Goal: Download file/media

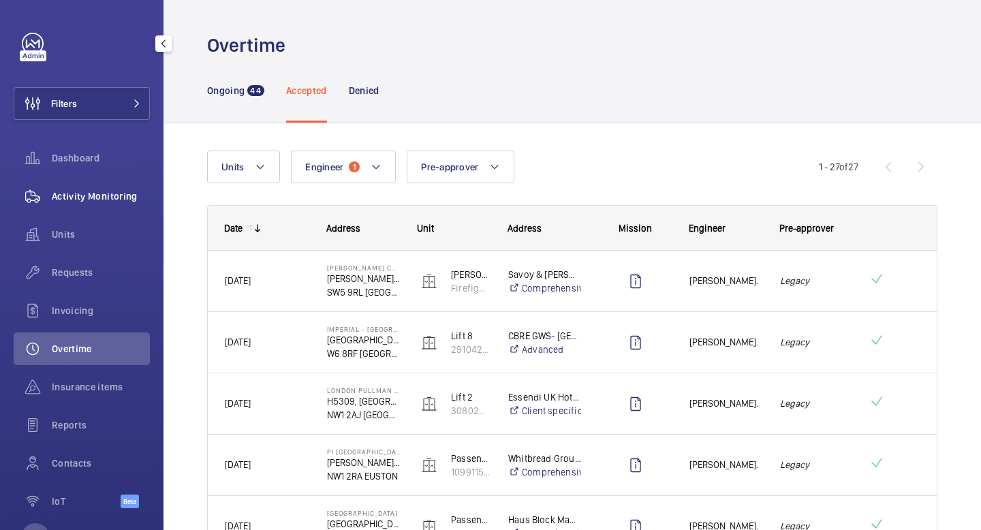
click at [89, 202] on span "Activity Monitoring" at bounding box center [101, 196] width 98 height 14
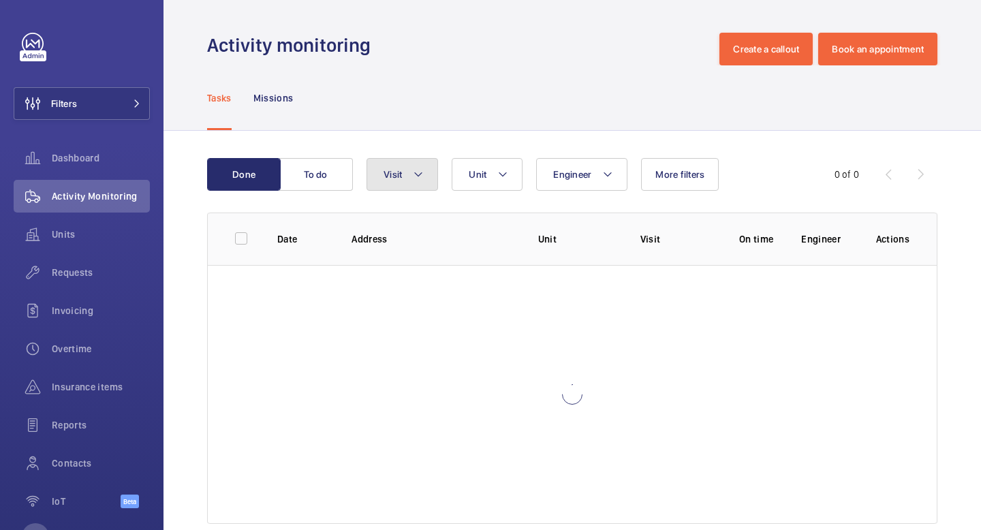
click at [431, 174] on button "Visit" at bounding box center [402, 174] width 72 height 33
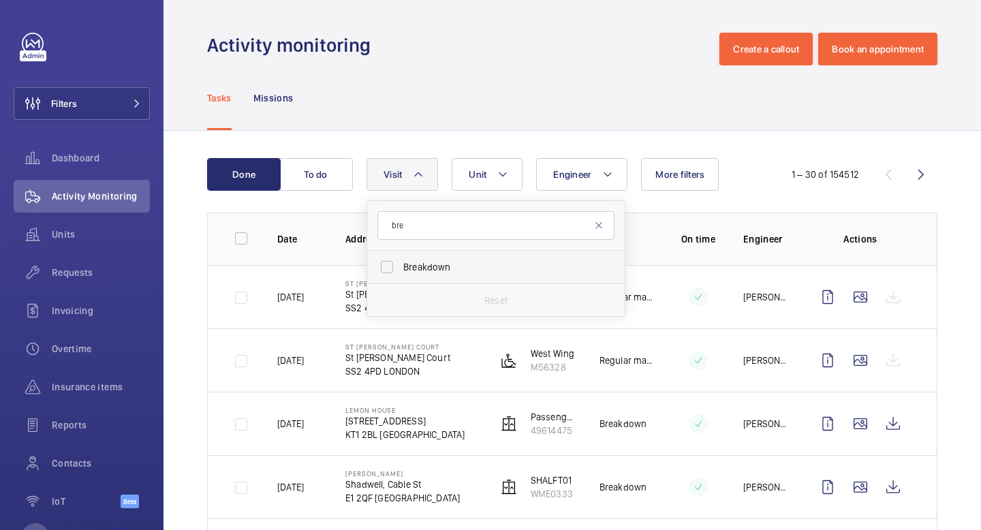
type input "bre"
click at [416, 261] on span "Breakdown" at bounding box center [496, 267] width 187 height 14
click at [401, 261] on input "Breakdown" at bounding box center [386, 266] width 27 height 27
checkbox input "true"
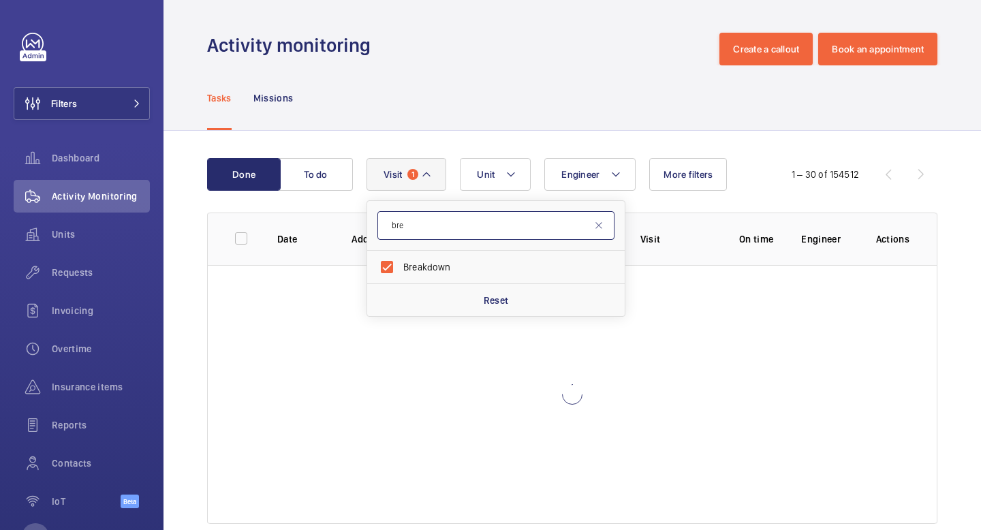
drag, startPoint x: 435, startPoint y: 234, endPoint x: 362, endPoint y: 227, distance: 73.2
click at [364, 227] on wm-front-table "Done To do Engineer Unit Visit 1 bre Breakdown Reset More filters 1 – 30 of 154…" at bounding box center [572, 341] width 730 height 366
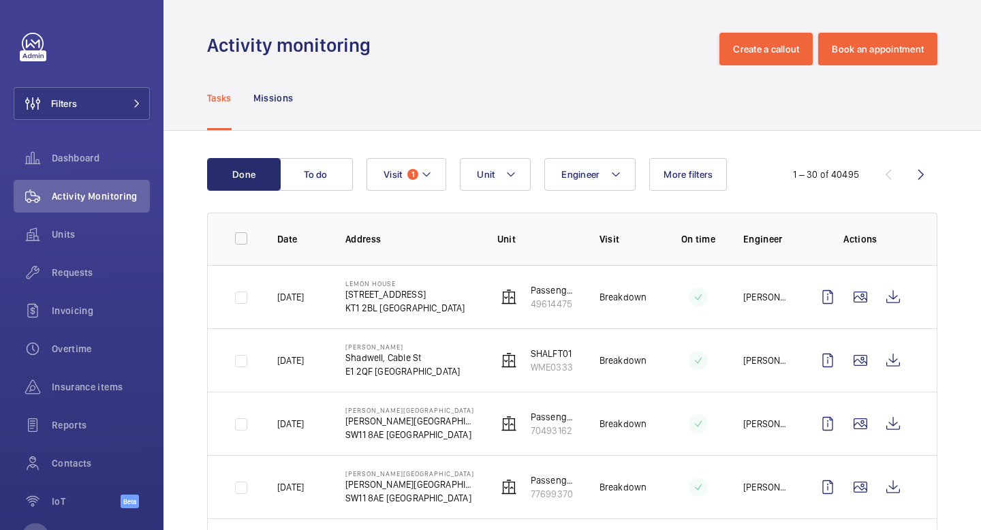
click at [418, 173] on span "1" at bounding box center [412, 174] width 11 height 11
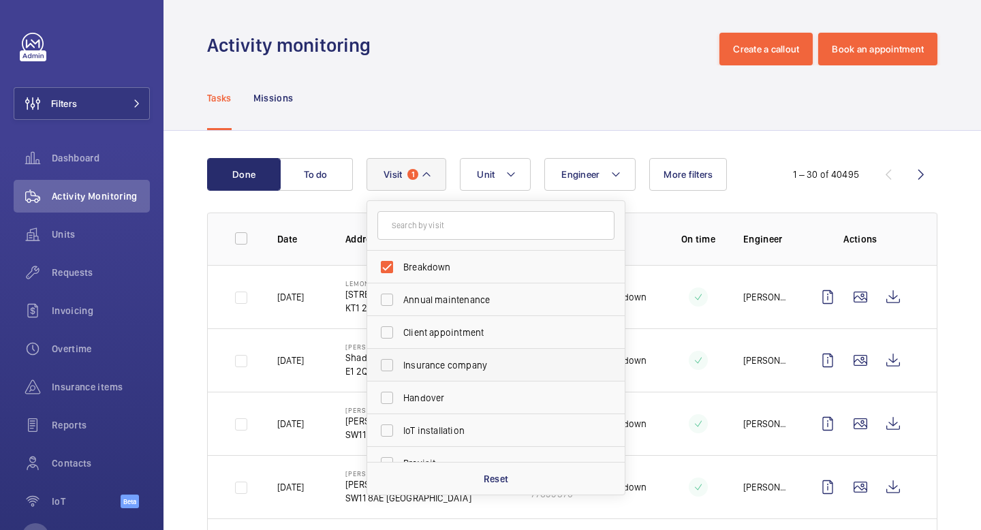
scroll to position [214, 0]
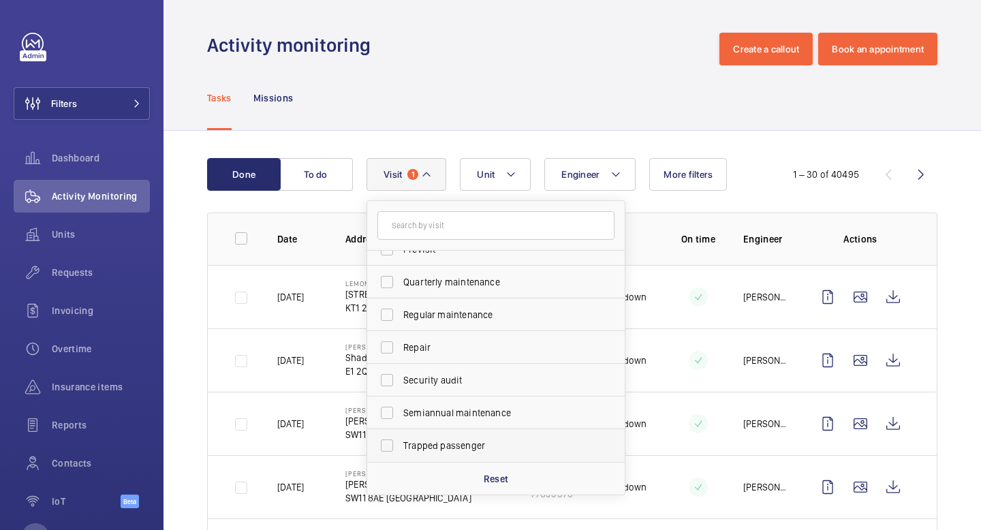
click at [462, 445] on span "Trapped passenger" at bounding box center [496, 446] width 187 height 14
click at [401, 445] on input "Trapped passenger" at bounding box center [386, 445] width 27 height 27
checkbox input "true"
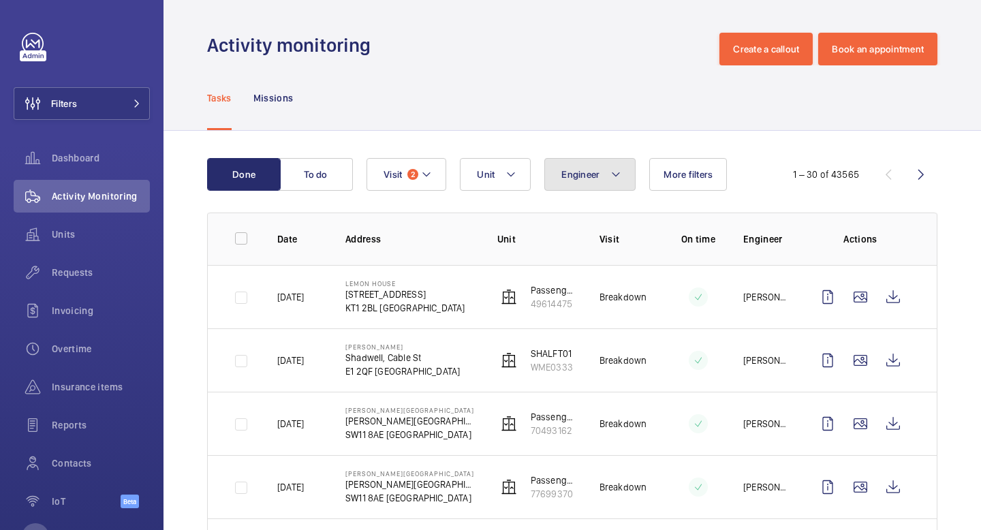
click at [565, 166] on button "Engineer" at bounding box center [589, 174] width 91 height 33
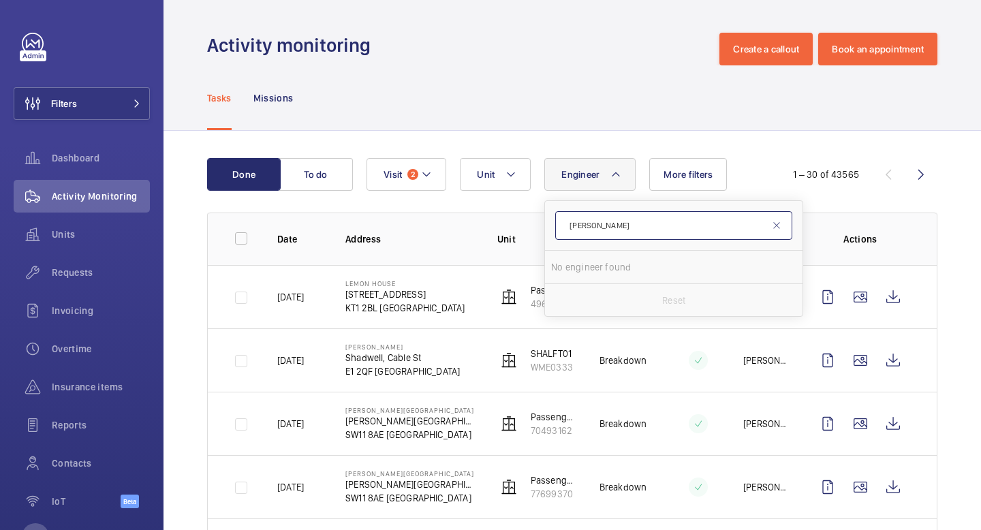
click at [618, 230] on input "[PERSON_NAME]" at bounding box center [673, 225] width 237 height 29
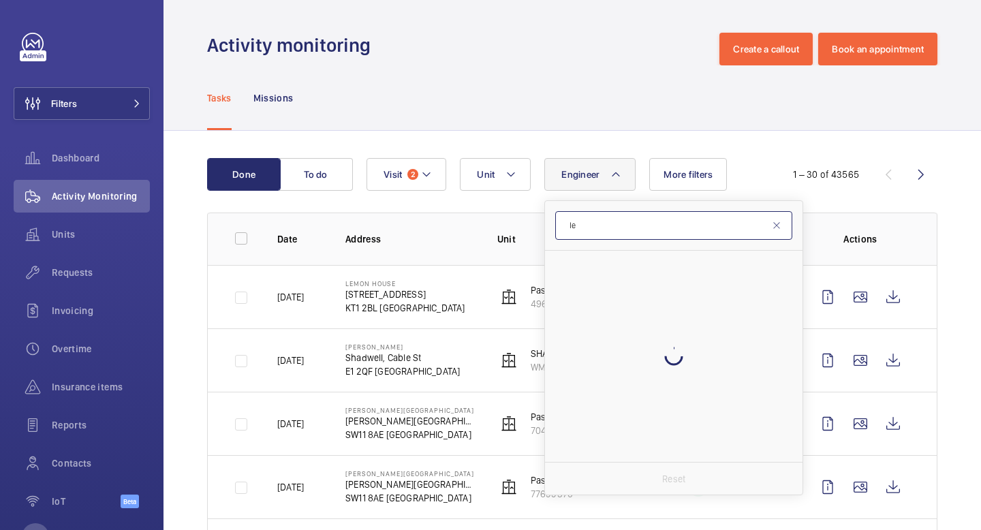
type input "l"
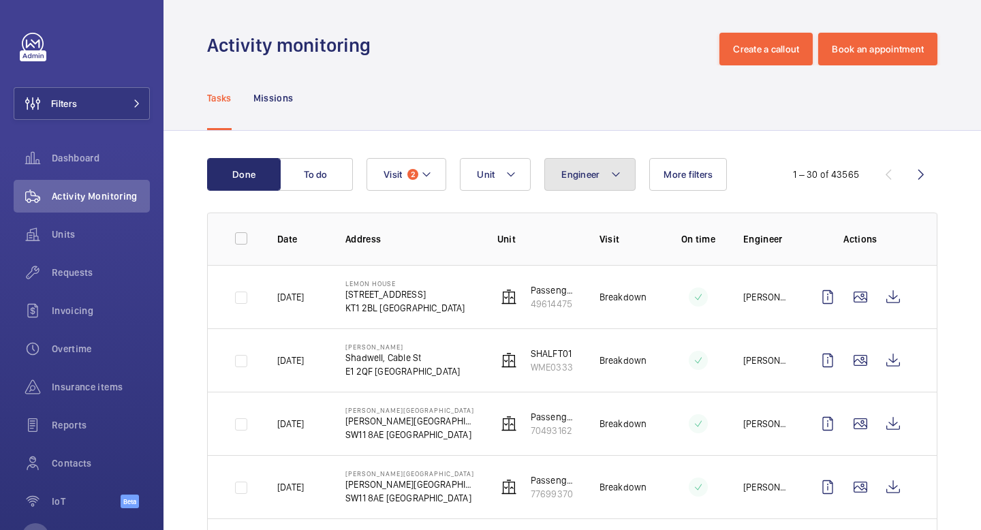
click at [599, 172] on span "Engineer" at bounding box center [580, 174] width 38 height 11
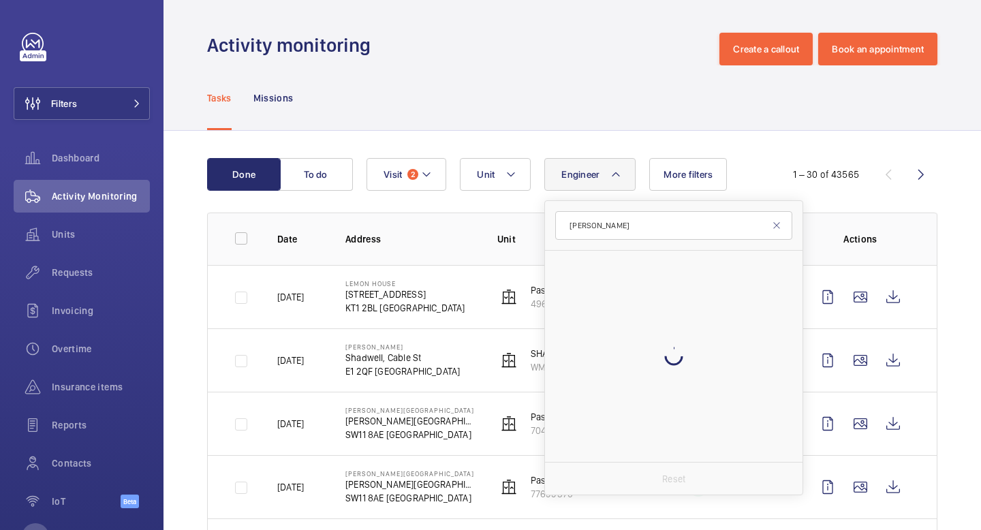
type input "[PERSON_NAME]"
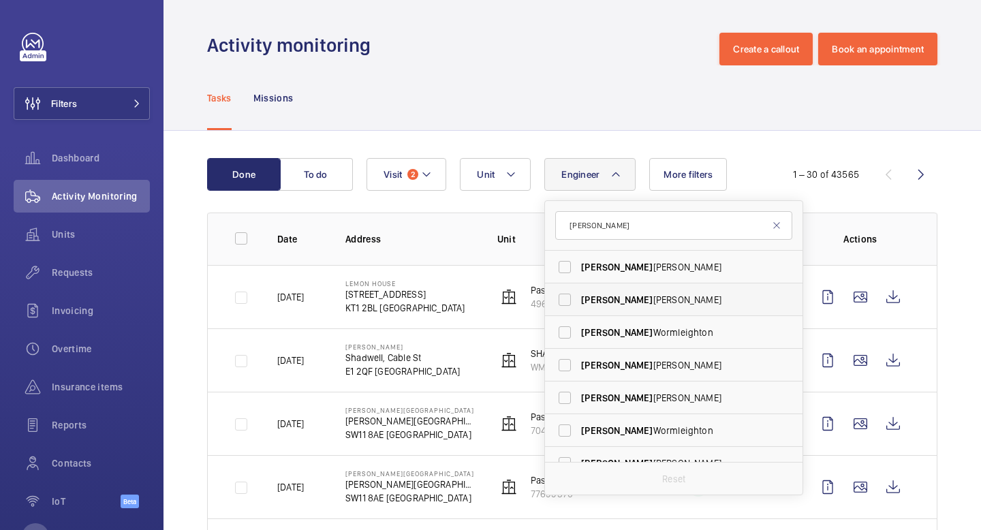
click at [635, 305] on span "[PERSON_NAME]" at bounding box center [674, 300] width 187 height 14
click at [578, 305] on input "[PERSON_NAME]" at bounding box center [564, 299] width 27 height 27
checkbox input "true"
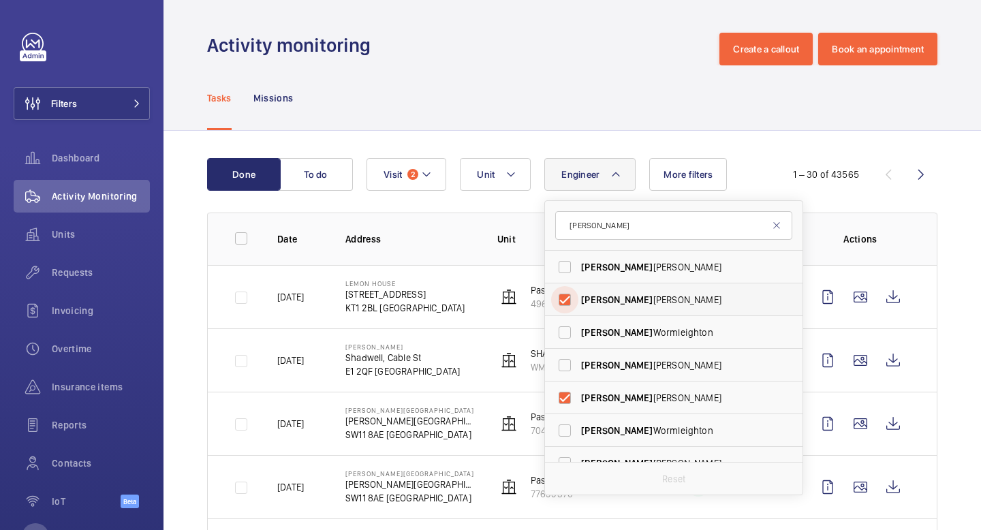
checkbox input "true"
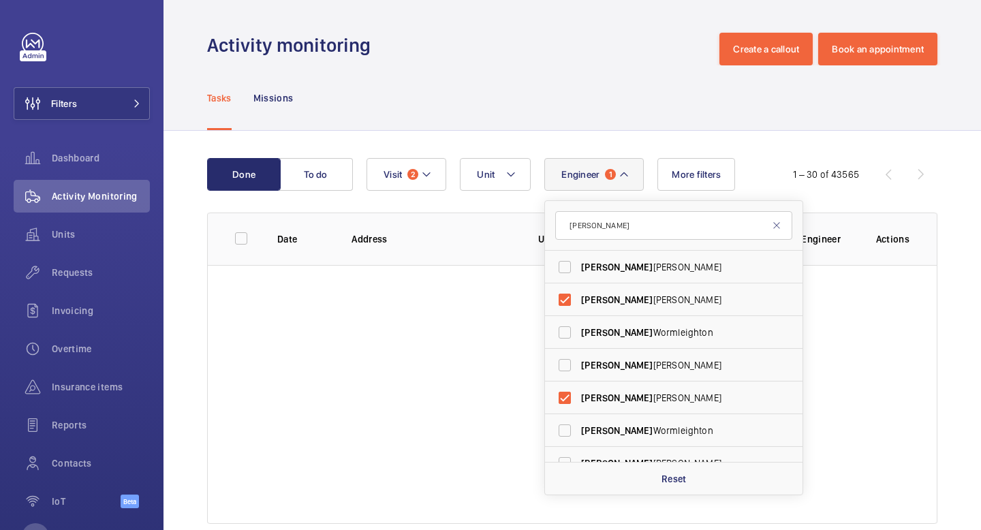
click at [712, 107] on div "Tasks Missions" at bounding box center [572, 97] width 730 height 65
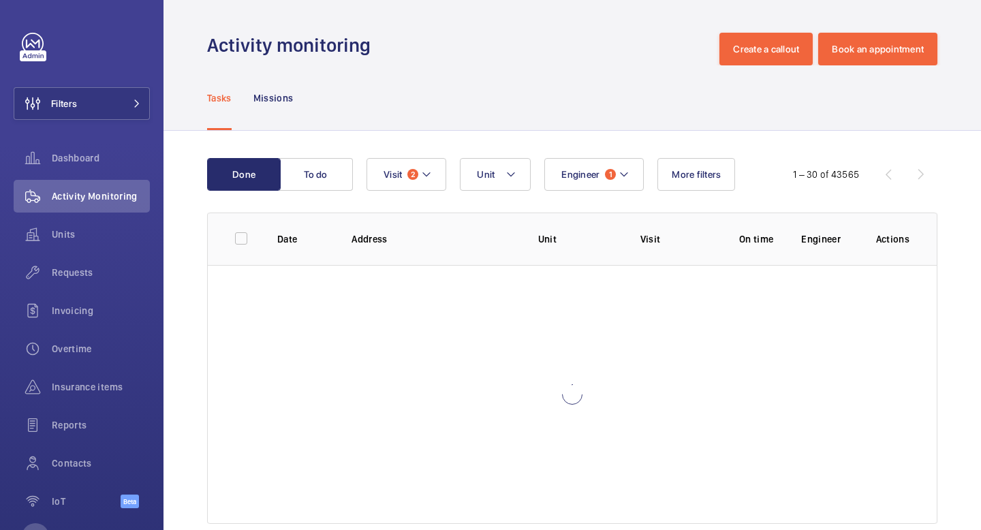
click at [550, 85] on div "Tasks Missions" at bounding box center [572, 97] width 730 height 65
click at [632, 178] on button "Engineer 1" at bounding box center [593, 174] width 99 height 33
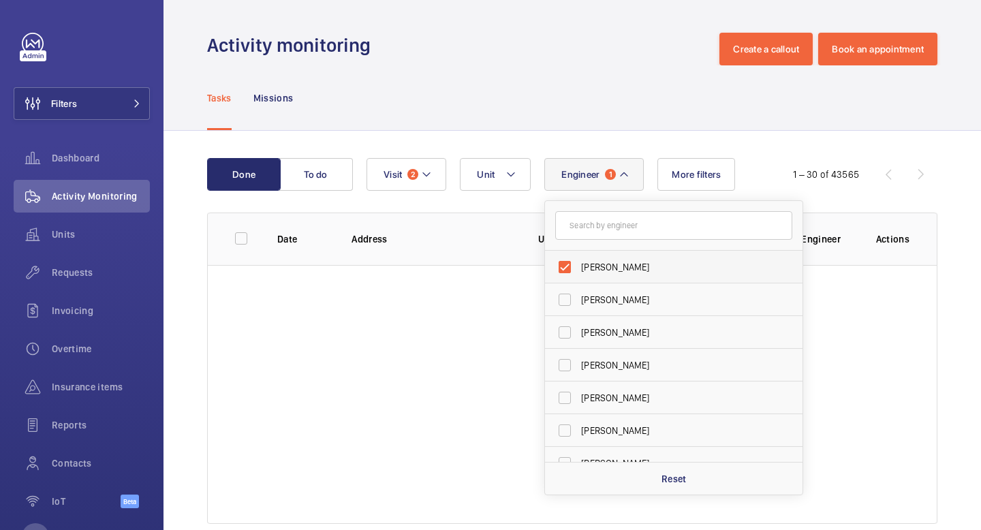
click at [620, 274] on label "[PERSON_NAME]" at bounding box center [663, 267] width 237 height 33
click at [578, 274] on input "[PERSON_NAME]" at bounding box center [564, 266] width 27 height 27
checkbox input "false"
click at [620, 274] on label "[PERSON_NAME]" at bounding box center [663, 267] width 237 height 33
click at [578, 274] on input "[PERSON_NAME]" at bounding box center [564, 266] width 27 height 27
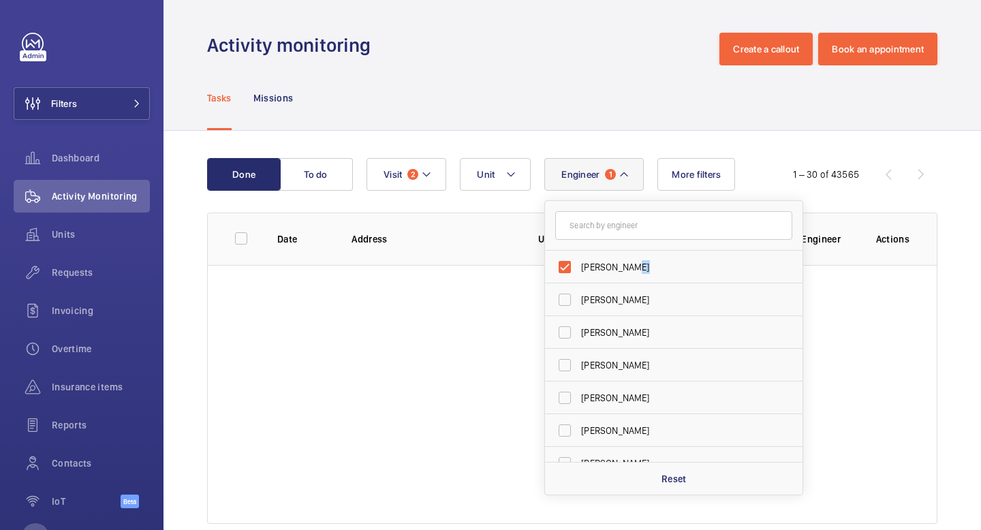
click at [620, 274] on label "[PERSON_NAME]" at bounding box center [663, 267] width 237 height 33
click at [578, 274] on input "[PERSON_NAME]" at bounding box center [564, 266] width 27 height 27
checkbox input "false"
click at [606, 224] on input "text" at bounding box center [673, 225] width 237 height 29
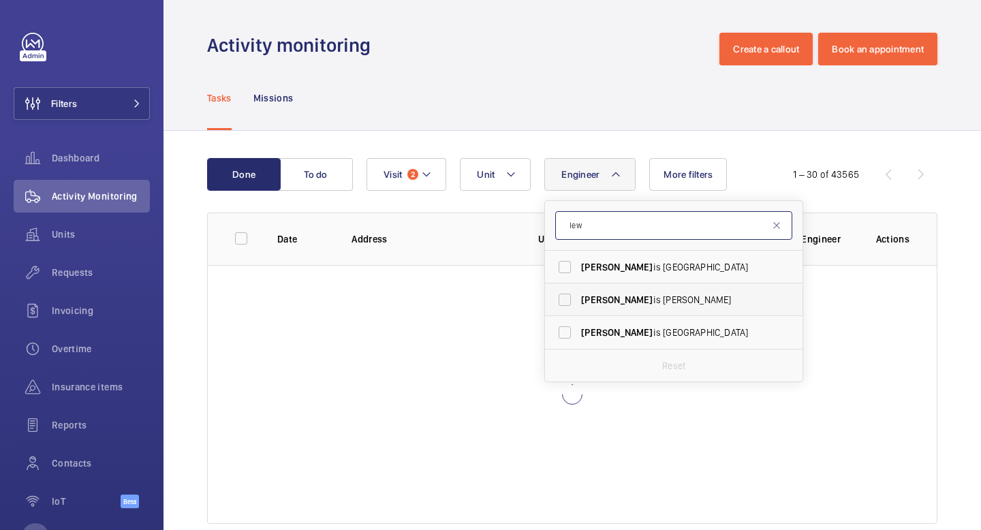
type input "lew"
click at [621, 298] on span "[PERSON_NAME] is [PERSON_NAME]" at bounding box center [674, 300] width 187 height 14
click at [578, 298] on input "[PERSON_NAME] is [PERSON_NAME]" at bounding box center [564, 299] width 27 height 27
checkbox input "true"
click at [617, 124] on div "Tasks Missions" at bounding box center [572, 97] width 730 height 65
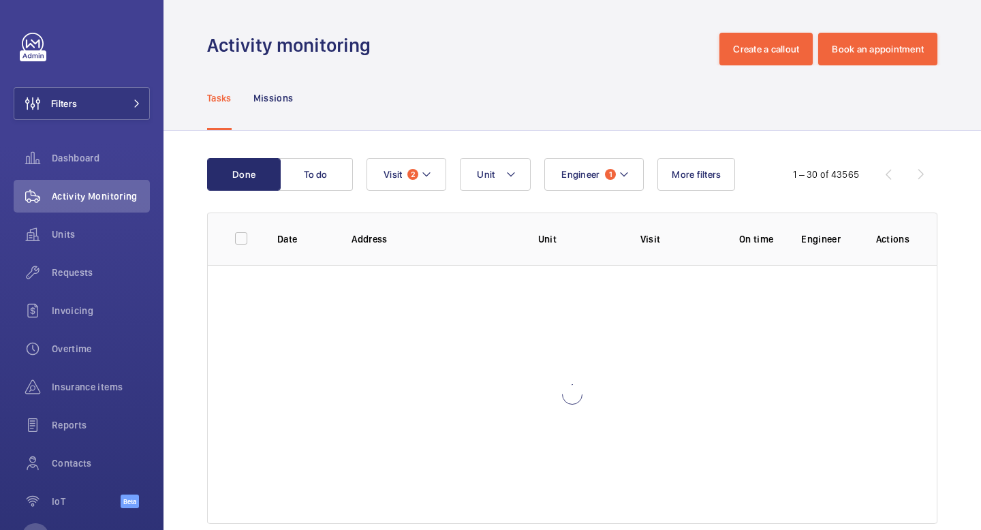
click at [644, 187] on div "Engineer 1 Unit Visit 2 More filters" at bounding box center [568, 174] width 405 height 33
click at [616, 176] on button "Engineer 1" at bounding box center [593, 174] width 99 height 33
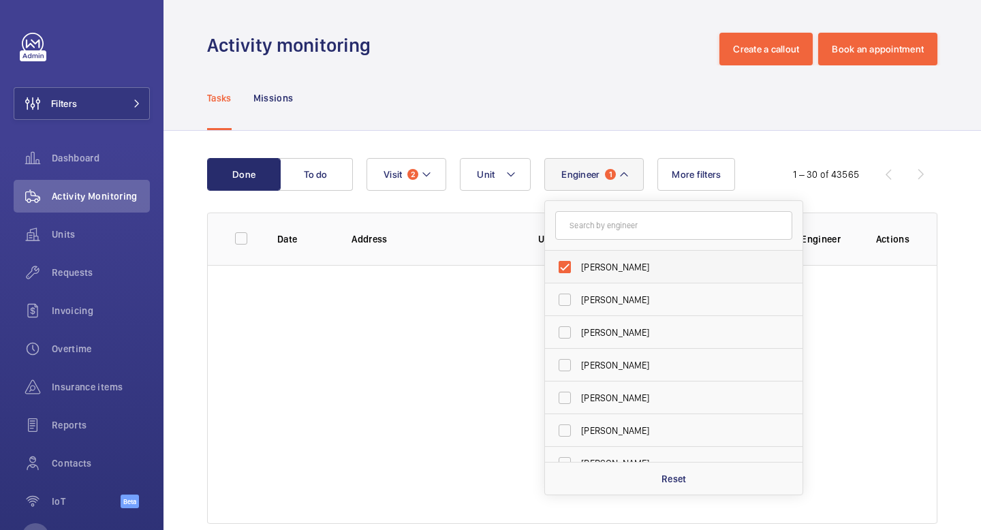
click at [612, 272] on span "[PERSON_NAME]" at bounding box center [674, 267] width 187 height 14
click at [578, 272] on input "[PERSON_NAME]" at bounding box center [564, 266] width 27 height 27
checkbox input "false"
click at [612, 272] on span "[PERSON_NAME]" at bounding box center [674, 267] width 187 height 14
click at [578, 272] on input "[PERSON_NAME]" at bounding box center [564, 266] width 27 height 27
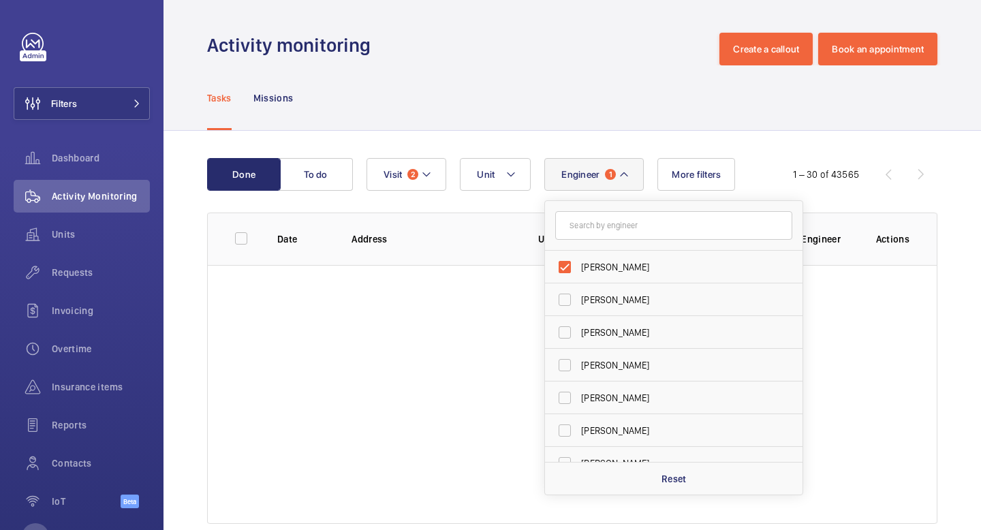
click at [612, 272] on span "[PERSON_NAME]" at bounding box center [674, 267] width 187 height 14
click at [578, 272] on input "[PERSON_NAME]" at bounding box center [564, 266] width 27 height 27
checkbox input "false"
click at [605, 236] on input "text" at bounding box center [673, 225] width 237 height 29
type input "lew"
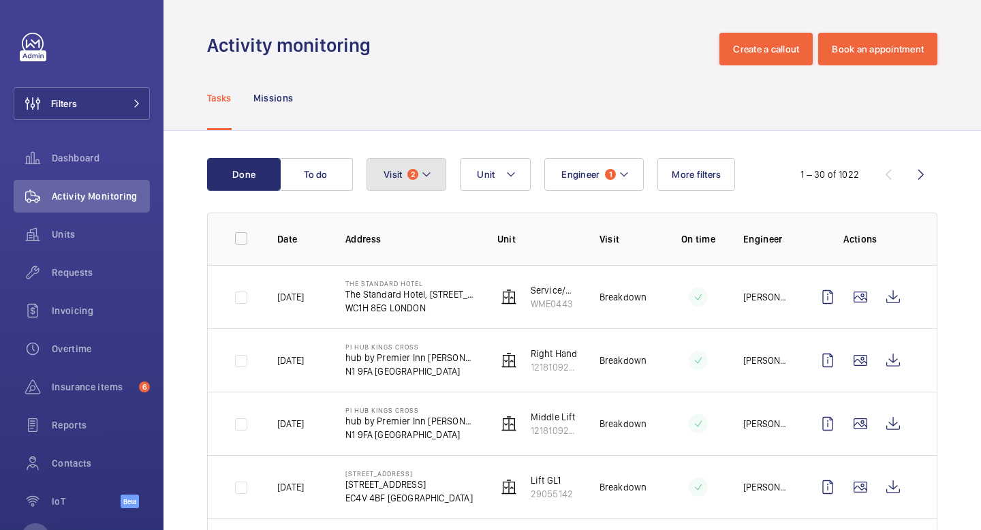
click at [426, 189] on button "Visit 2" at bounding box center [406, 174] width 80 height 33
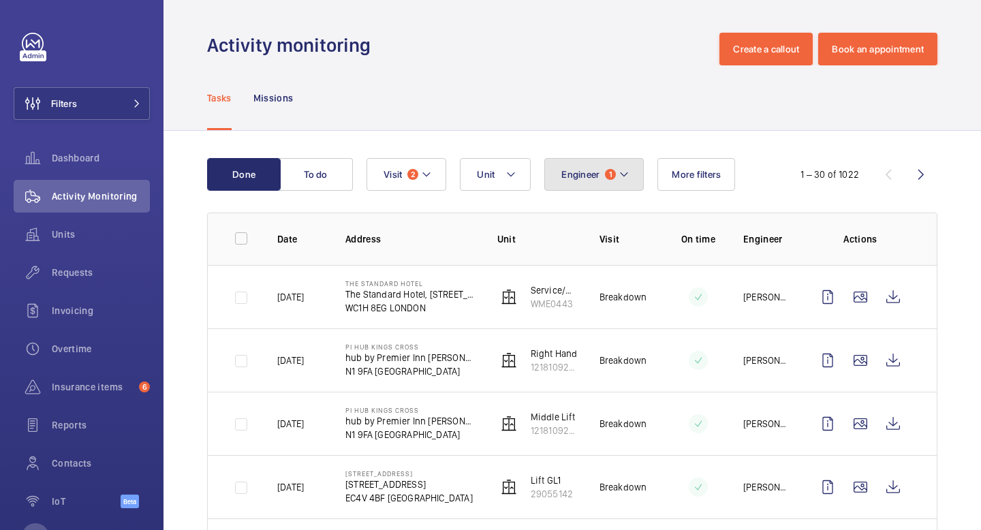
click at [612, 173] on span "1" at bounding box center [610, 174] width 11 height 11
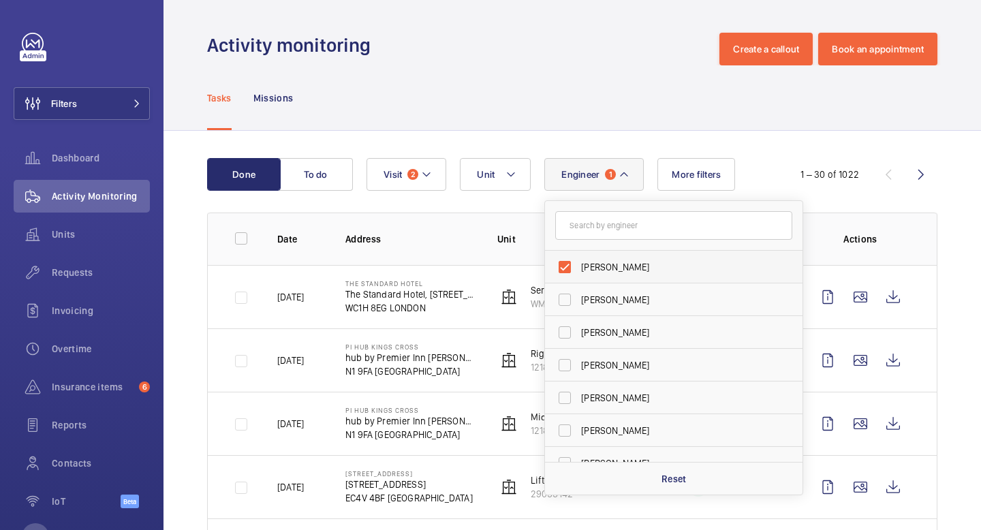
click at [615, 281] on label "[PERSON_NAME]" at bounding box center [663, 267] width 237 height 33
click at [578, 281] on input "[PERSON_NAME]" at bounding box center [564, 266] width 27 height 27
checkbox input "false"
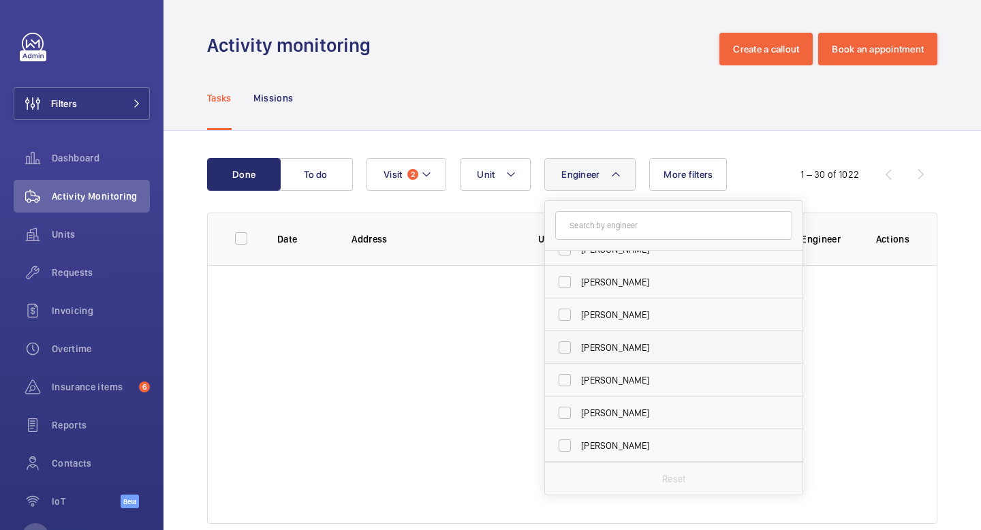
scroll to position [20, 0]
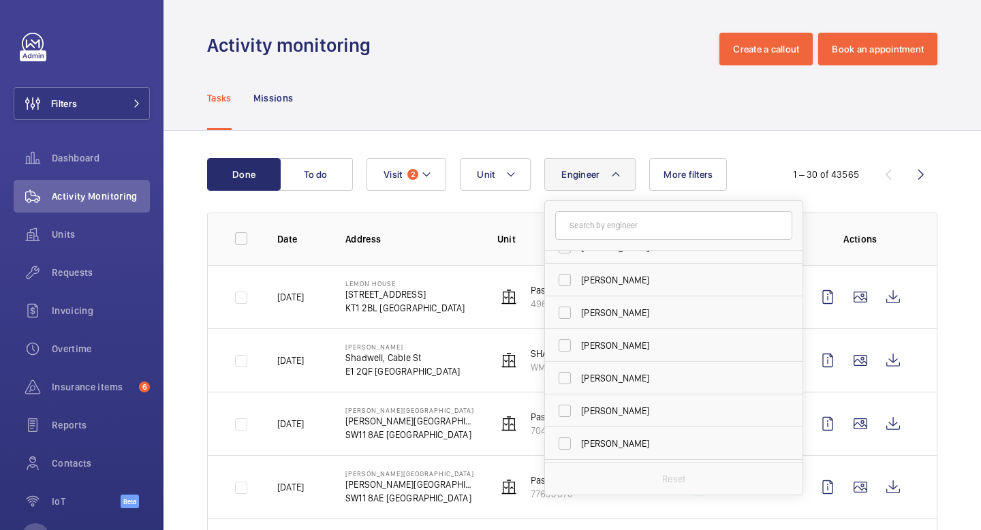
click at [606, 245] on form at bounding box center [673, 226] width 257 height 50
click at [606, 238] on input "text" at bounding box center [673, 225] width 237 height 29
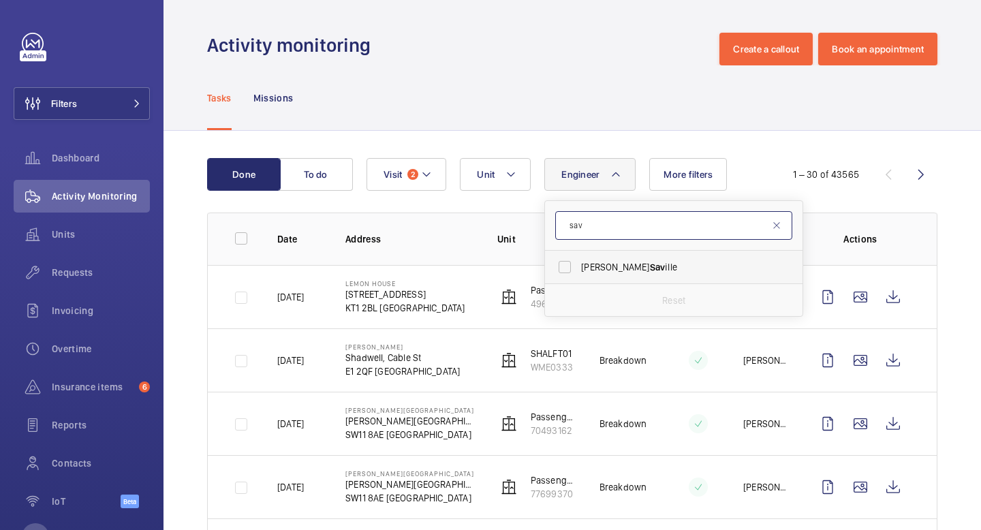
type input "sav"
click at [633, 271] on span "Lewis Sav ille" at bounding box center [674, 267] width 187 height 14
click at [578, 271] on input "Lewis Sav ille" at bounding box center [564, 266] width 27 height 27
checkbox input "true"
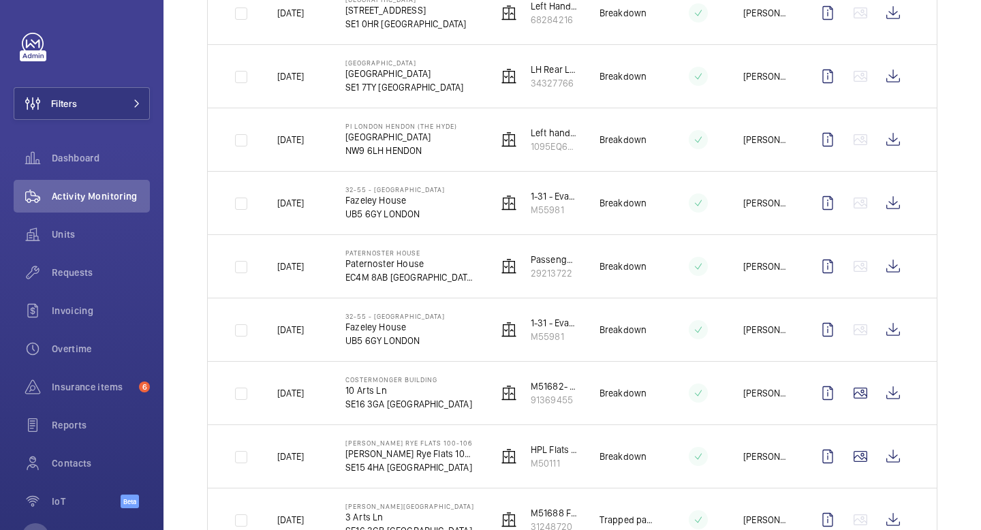
scroll to position [855, 0]
click at [894, 328] on wm-front-icon-button at bounding box center [893, 329] width 33 height 33
click at [893, 274] on wm-front-icon-button at bounding box center [893, 265] width 33 height 33
click at [892, 207] on wm-front-icon-button at bounding box center [893, 202] width 33 height 33
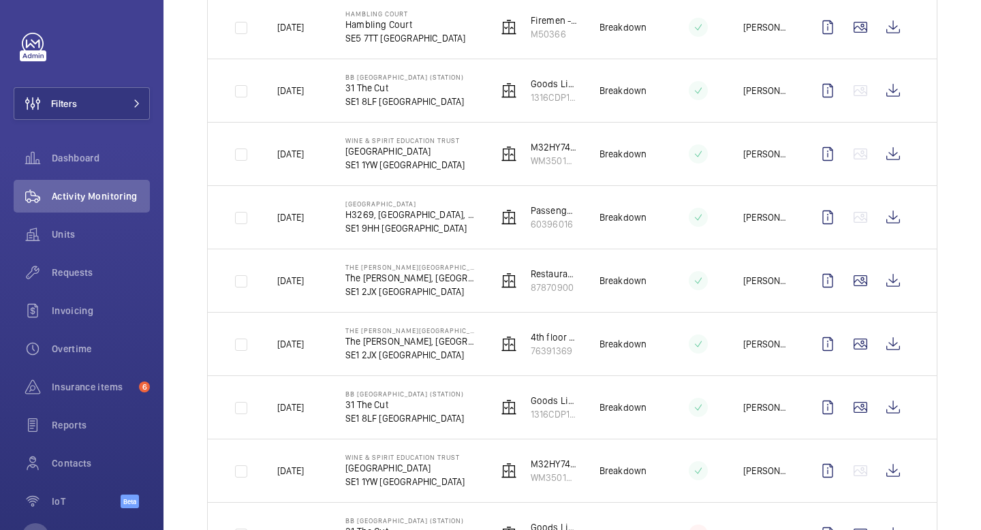
scroll to position [0, 0]
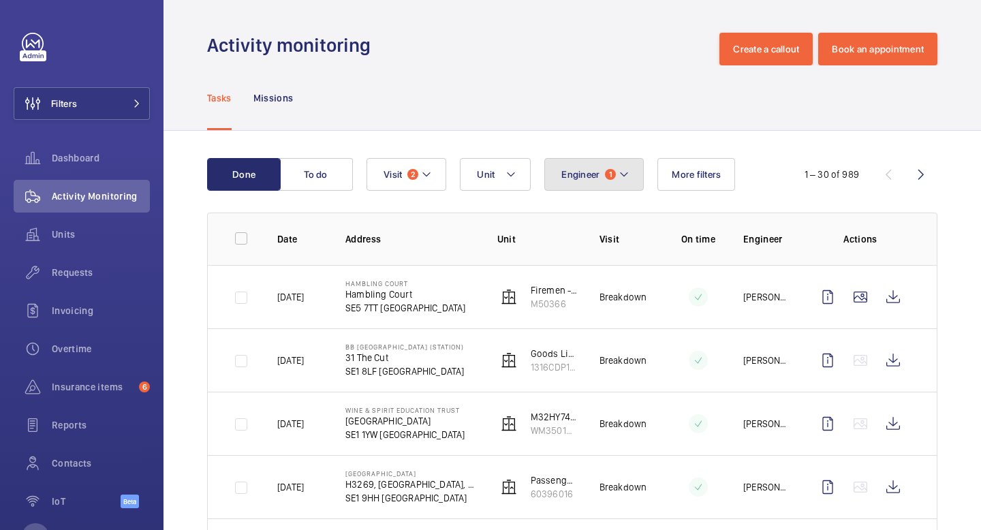
click at [583, 167] on button "Engineer 1" at bounding box center [593, 174] width 99 height 33
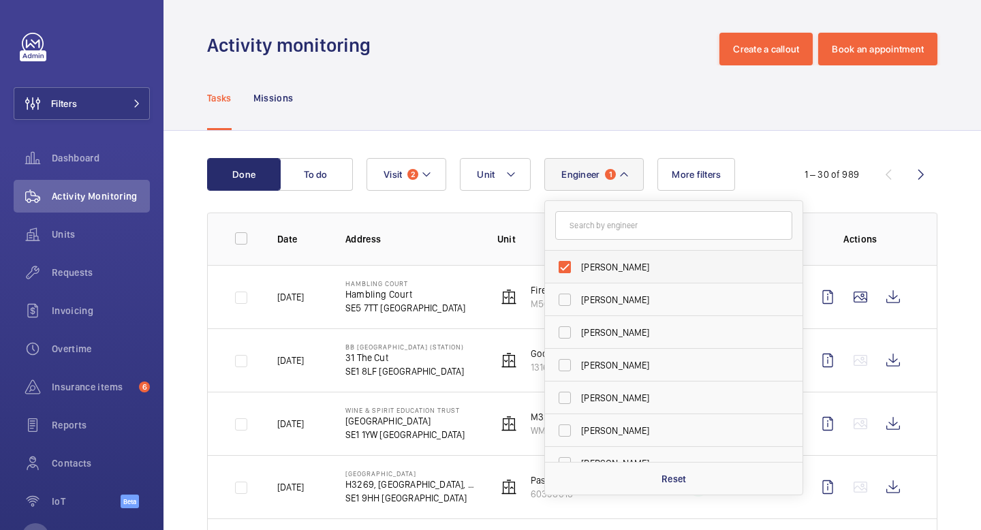
click at [612, 263] on span "[PERSON_NAME]" at bounding box center [674, 267] width 187 height 14
click at [578, 263] on input "[PERSON_NAME]" at bounding box center [564, 266] width 27 height 27
checkbox input "false"
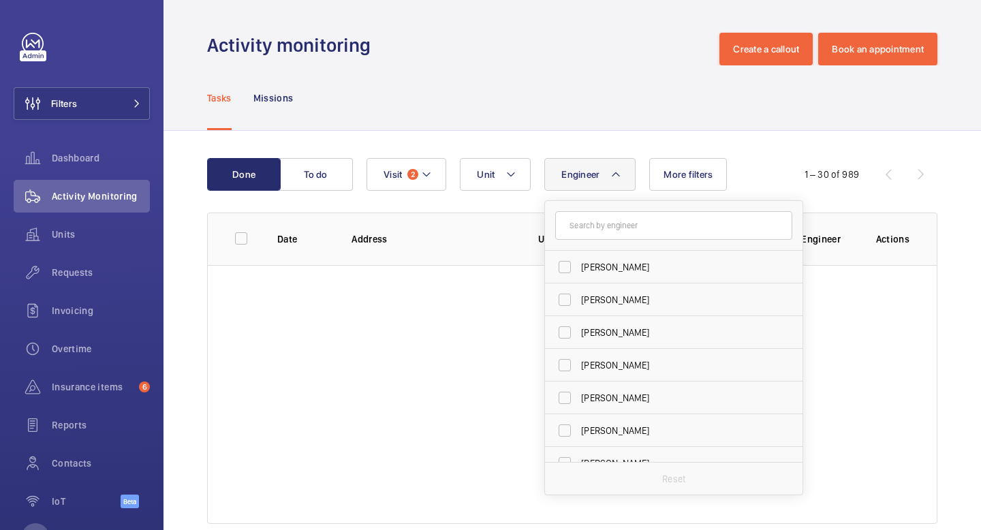
click at [617, 242] on form at bounding box center [673, 226] width 257 height 50
click at [620, 223] on input "text" at bounding box center [673, 225] width 237 height 29
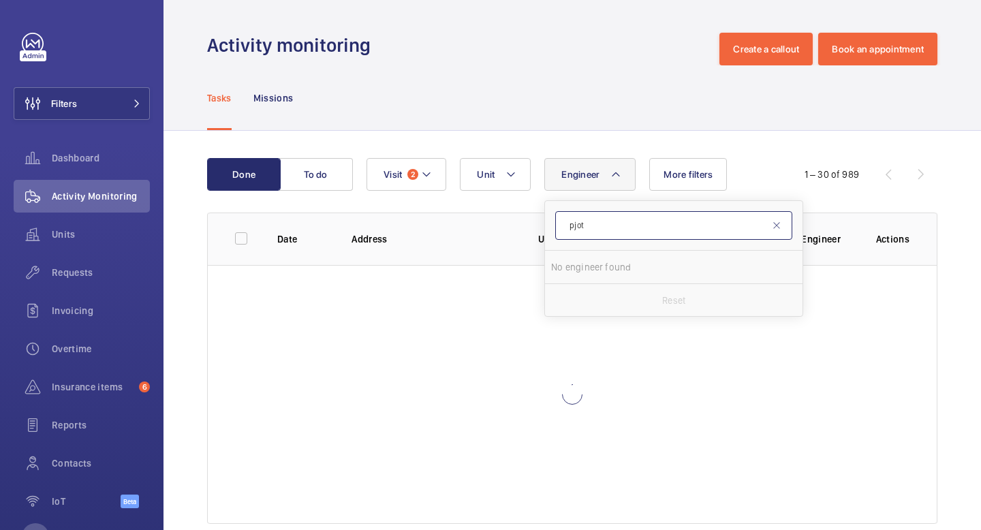
drag, startPoint x: 655, startPoint y: 234, endPoint x: 561, endPoint y: 220, distance: 95.8
click at [561, 220] on input "pjot" at bounding box center [673, 225] width 237 height 29
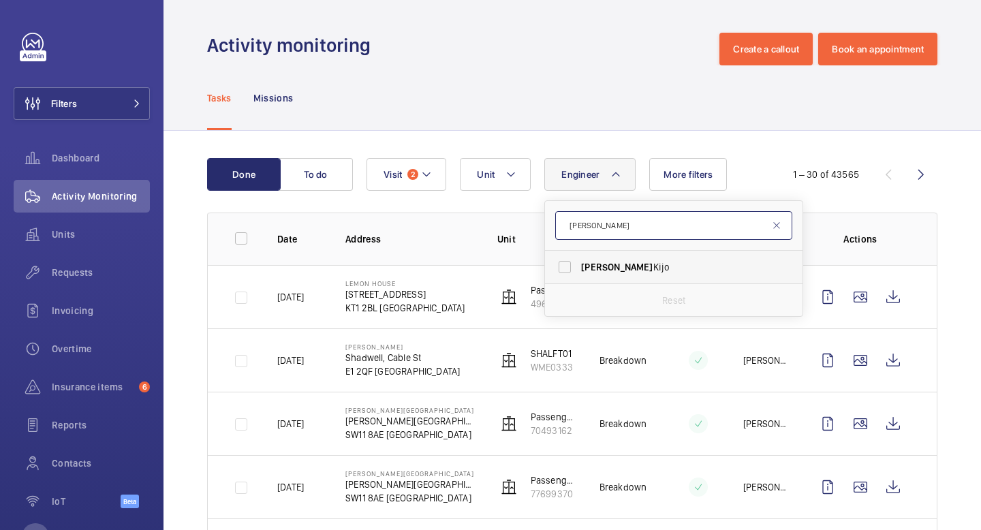
type input "Piotr"
click at [644, 275] on label "Piotr Kijo" at bounding box center [663, 267] width 237 height 33
click at [578, 275] on input "Piotr Kijo" at bounding box center [564, 266] width 27 height 27
checkbox input "true"
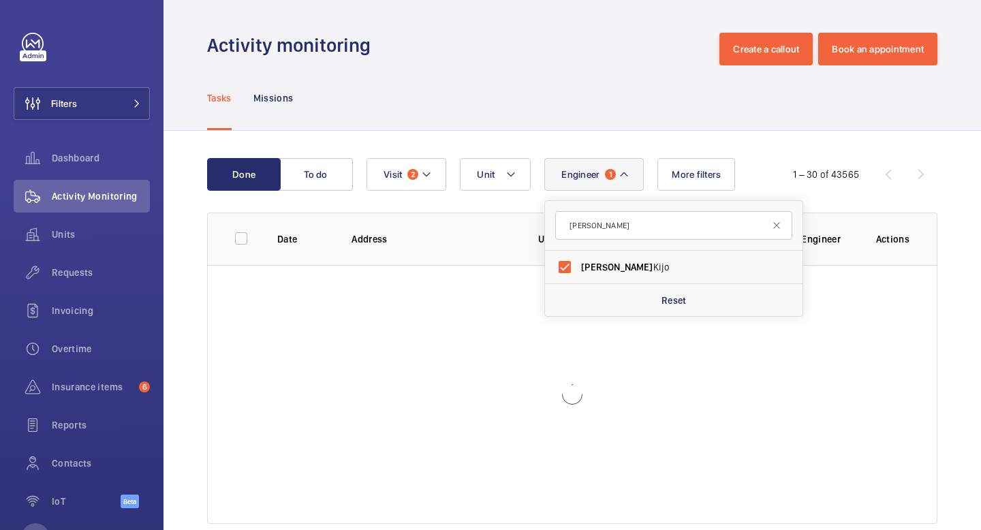
click at [747, 147] on div "Done To do Engineer 1 Piotr Piotr Kijo Reset Unit Visit 2 More filters 1 – 30 o…" at bounding box center [571, 344] width 817 height 426
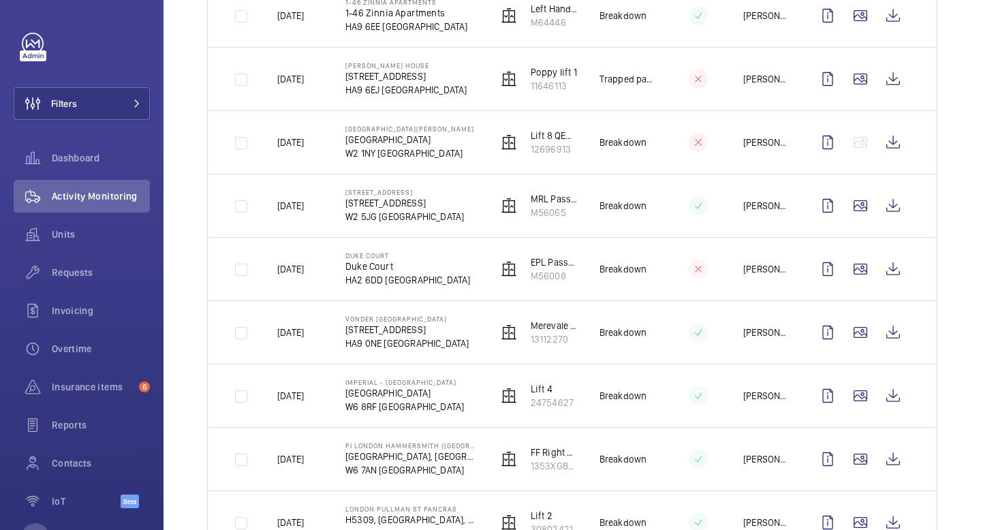
scroll to position [1669, 0]
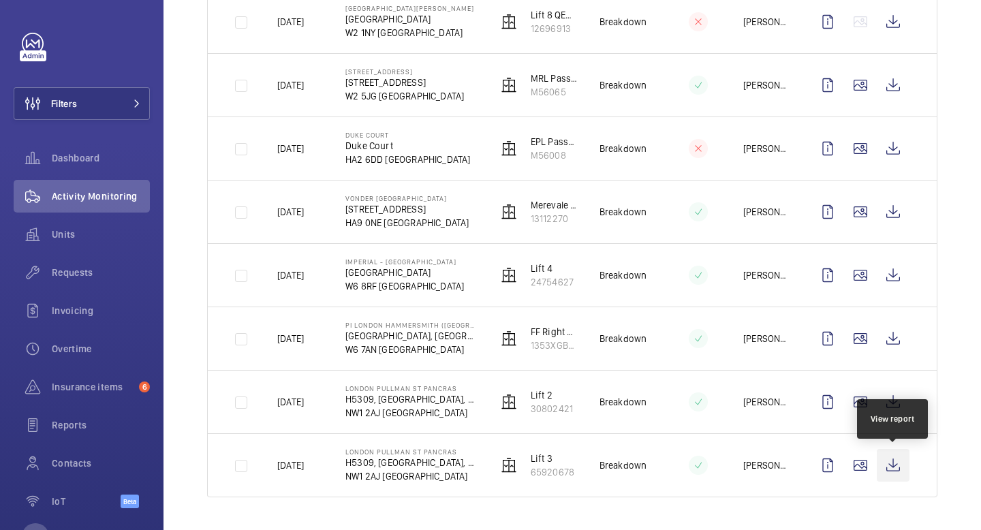
click at [894, 468] on wm-front-icon-button at bounding box center [893, 465] width 33 height 33
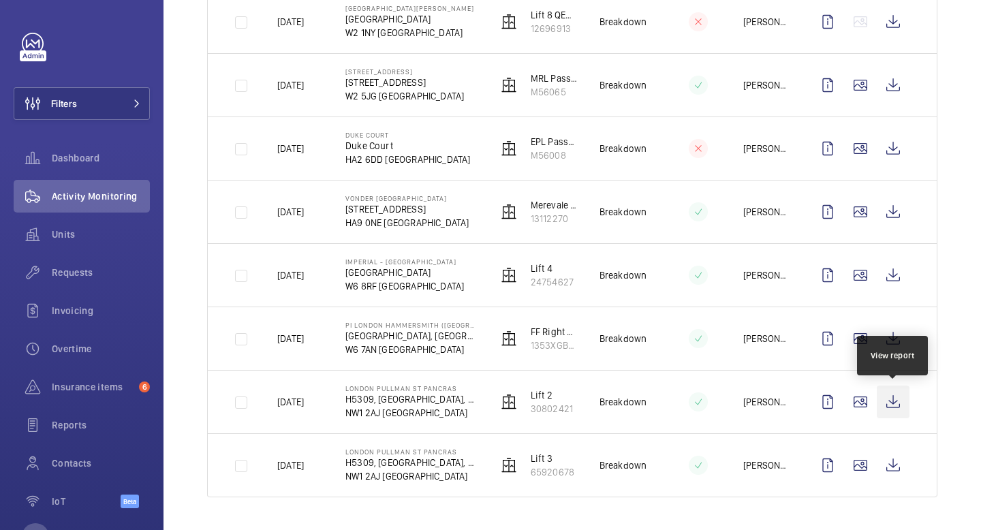
click at [886, 392] on wm-front-icon-button at bounding box center [893, 402] width 33 height 33
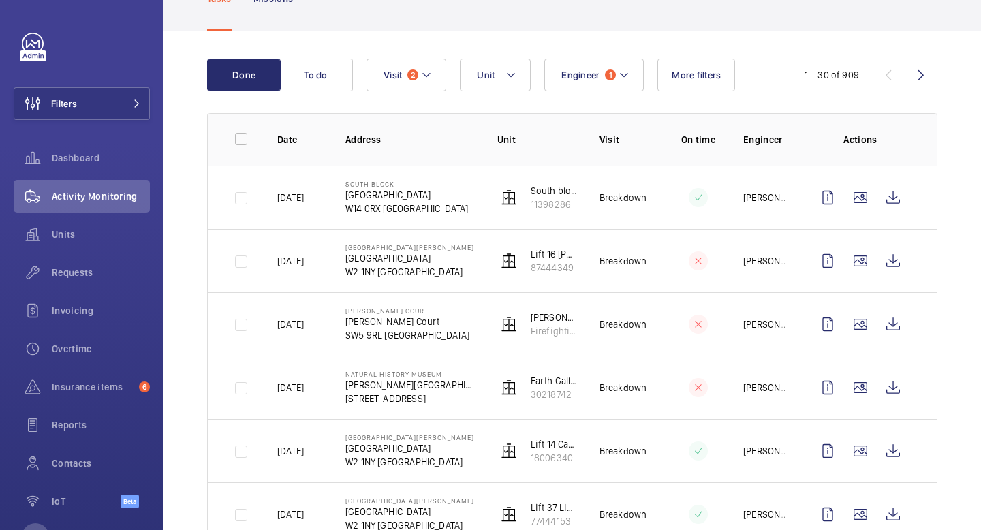
scroll to position [0, 0]
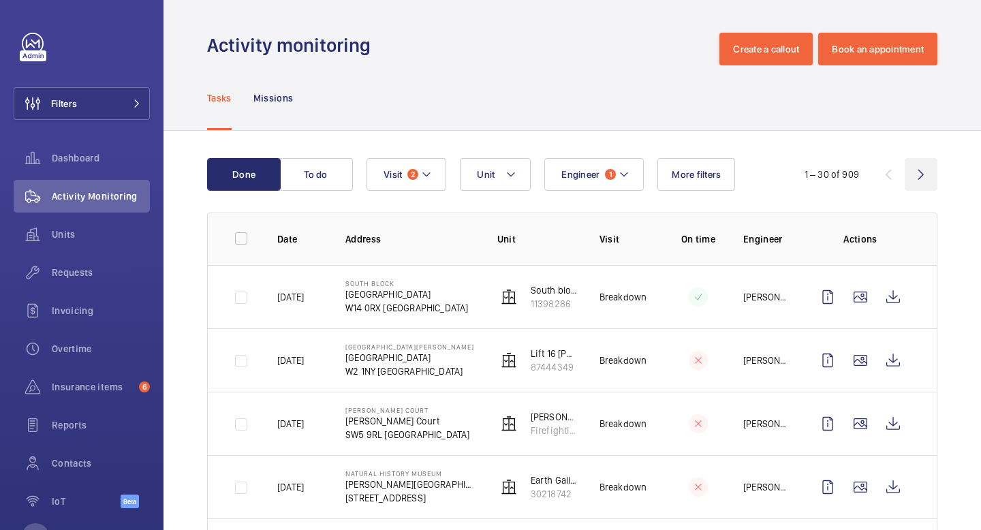
click at [931, 177] on wm-front-icon-button at bounding box center [921, 174] width 33 height 33
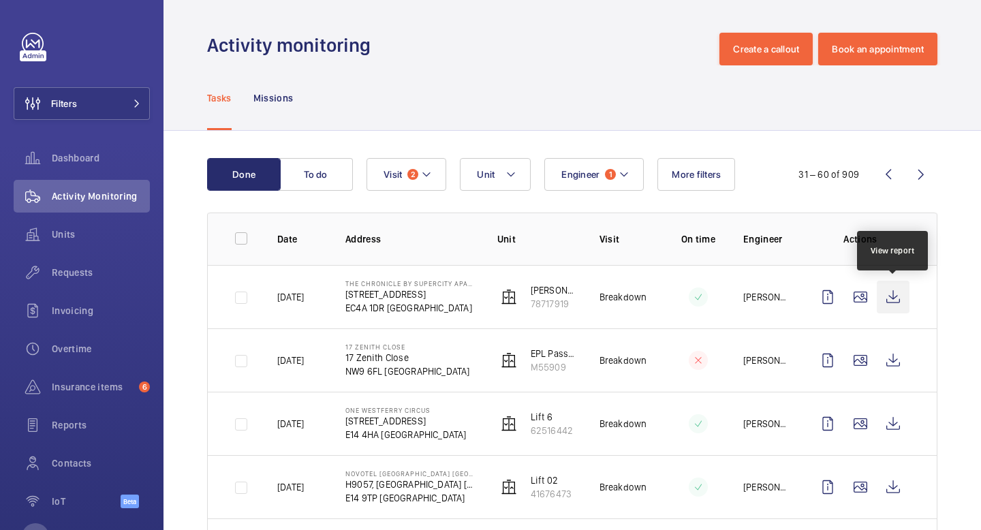
click at [905, 308] on wm-front-icon-button at bounding box center [893, 297] width 33 height 33
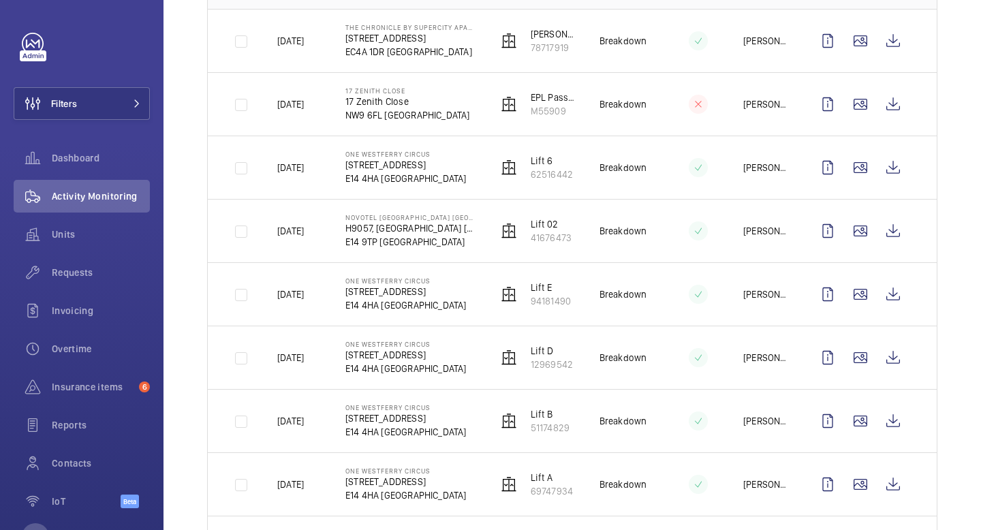
scroll to position [258, 0]
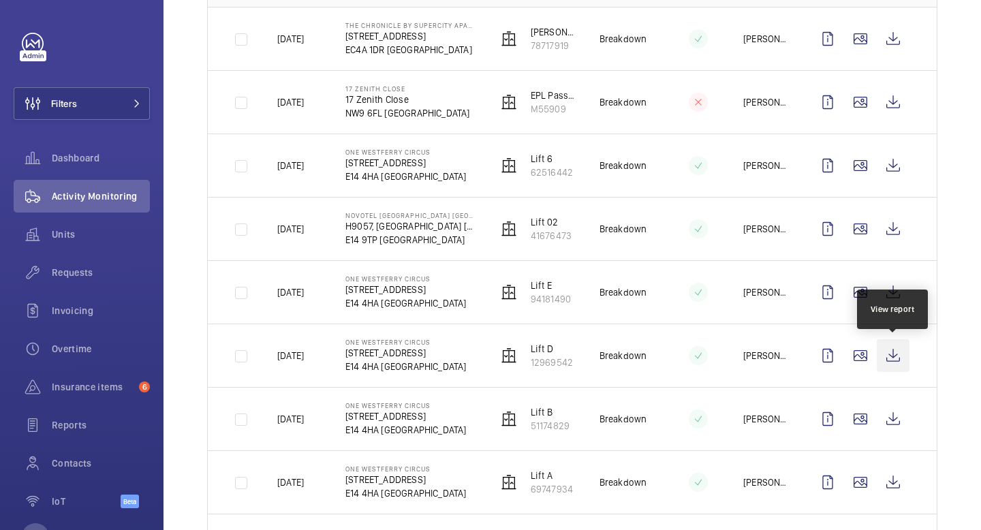
click at [898, 360] on wm-front-icon-button at bounding box center [893, 355] width 33 height 33
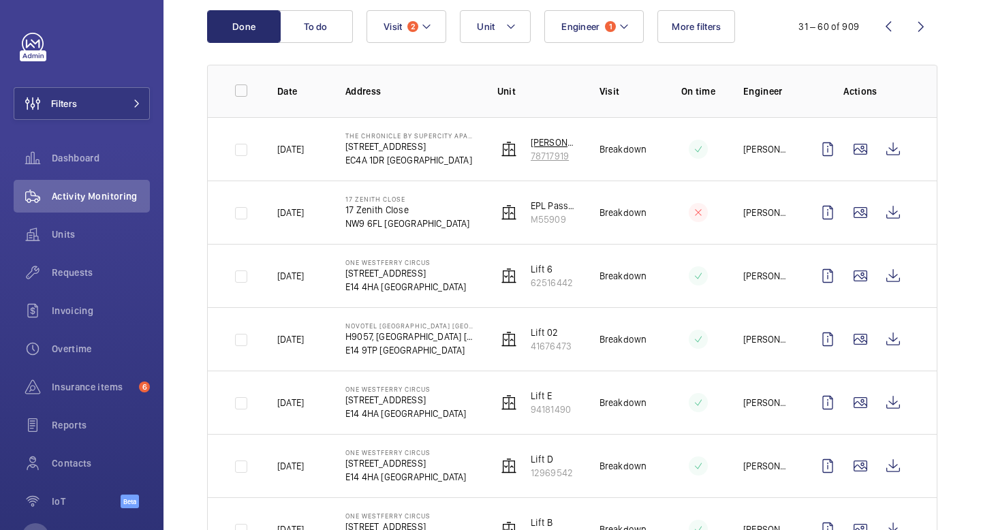
scroll to position [151, 0]
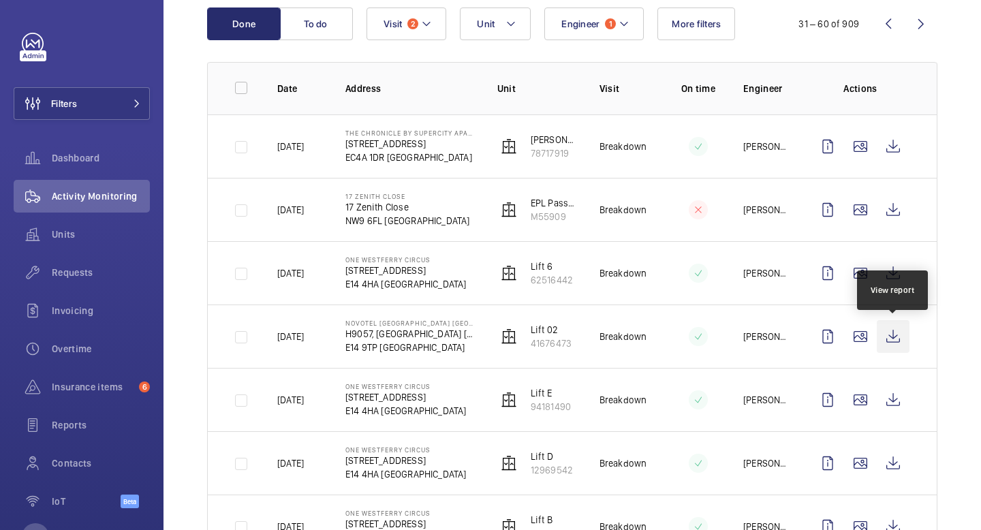
click at [888, 343] on wm-front-icon-button at bounding box center [893, 336] width 33 height 33
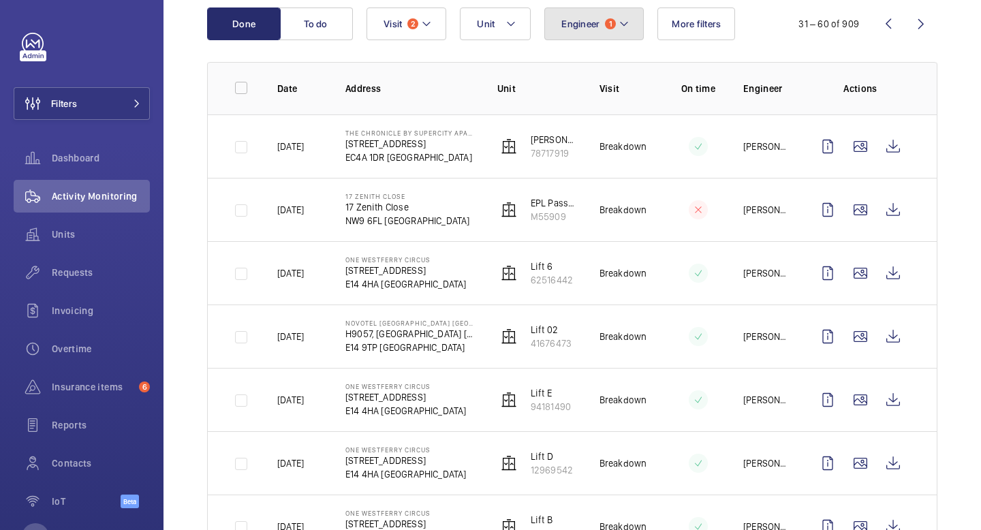
click at [612, 20] on span "1" at bounding box center [610, 23] width 11 height 11
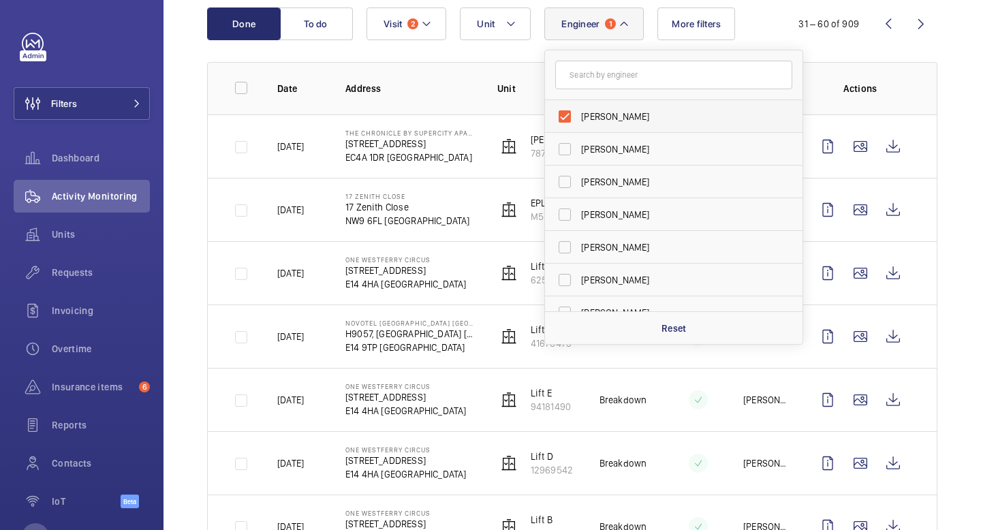
click at [609, 119] on span "[PERSON_NAME]" at bounding box center [674, 117] width 187 height 14
click at [578, 119] on input "[PERSON_NAME]" at bounding box center [564, 116] width 27 height 27
checkbox input "false"
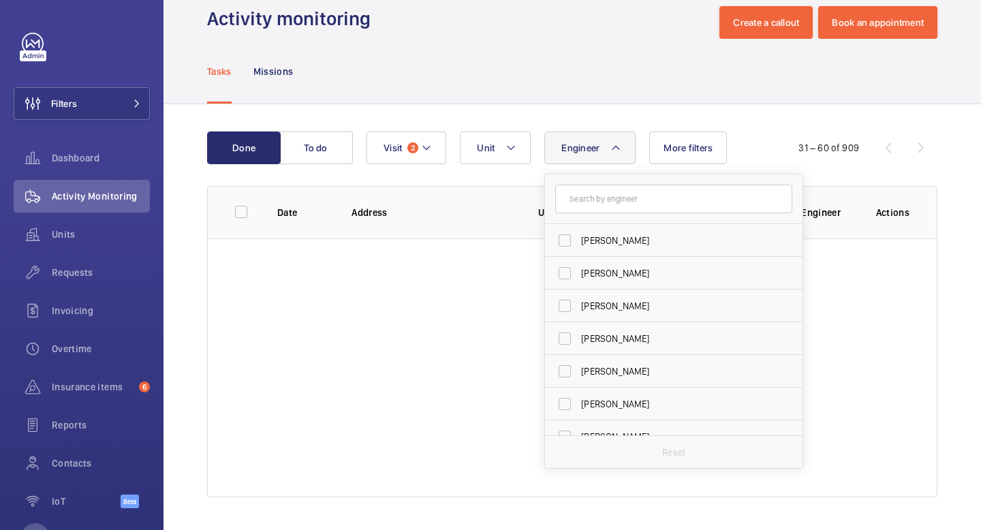
scroll to position [151, 0]
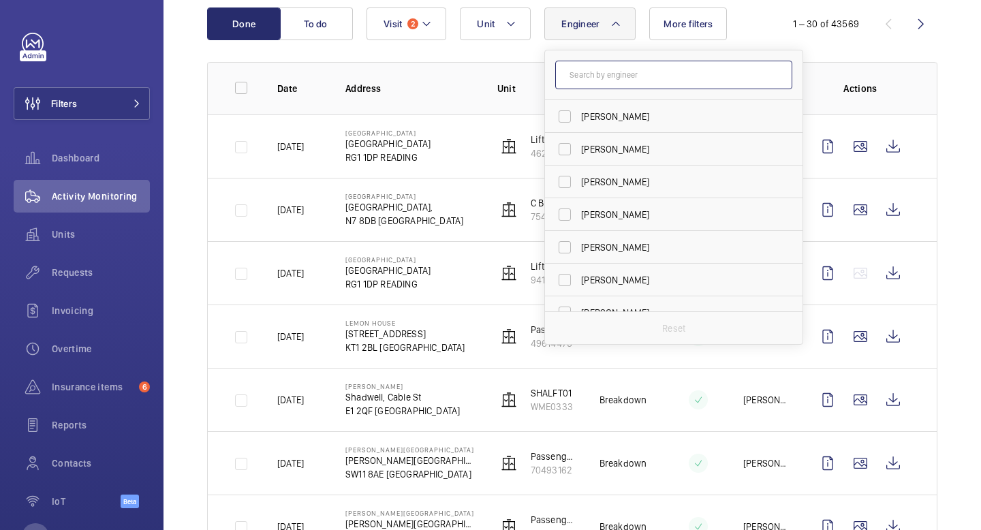
click at [637, 80] on input "text" at bounding box center [673, 75] width 237 height 29
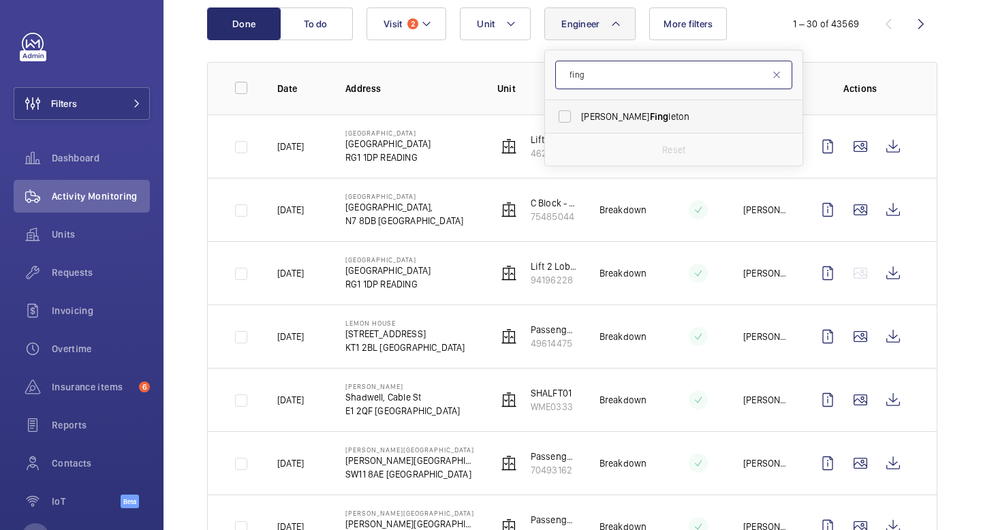
type input "fing"
click at [643, 123] on span "Daniel Fing leton" at bounding box center [674, 117] width 187 height 14
click at [578, 123] on input "Daniel Fing leton" at bounding box center [564, 116] width 27 height 27
checkbox input "true"
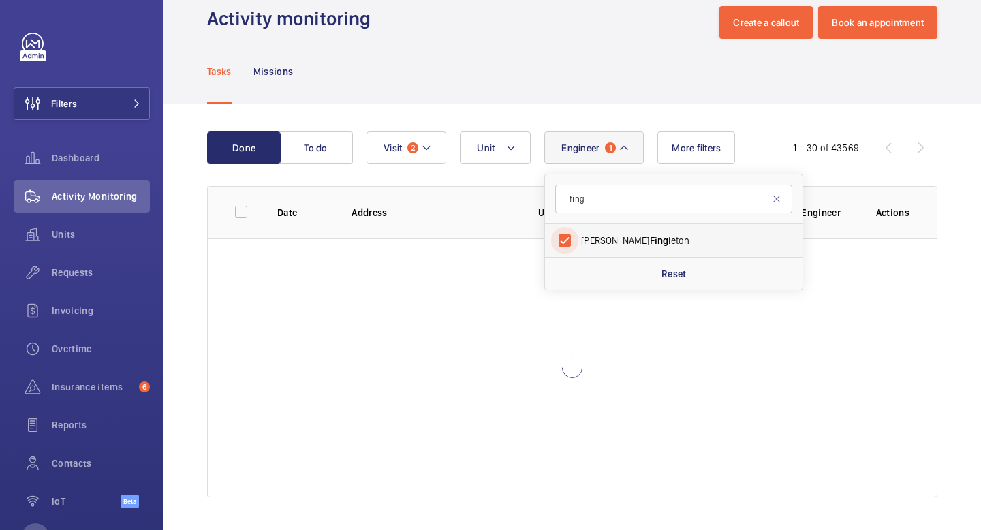
scroll to position [27, 0]
click at [651, 185] on input "fing" at bounding box center [673, 199] width 237 height 29
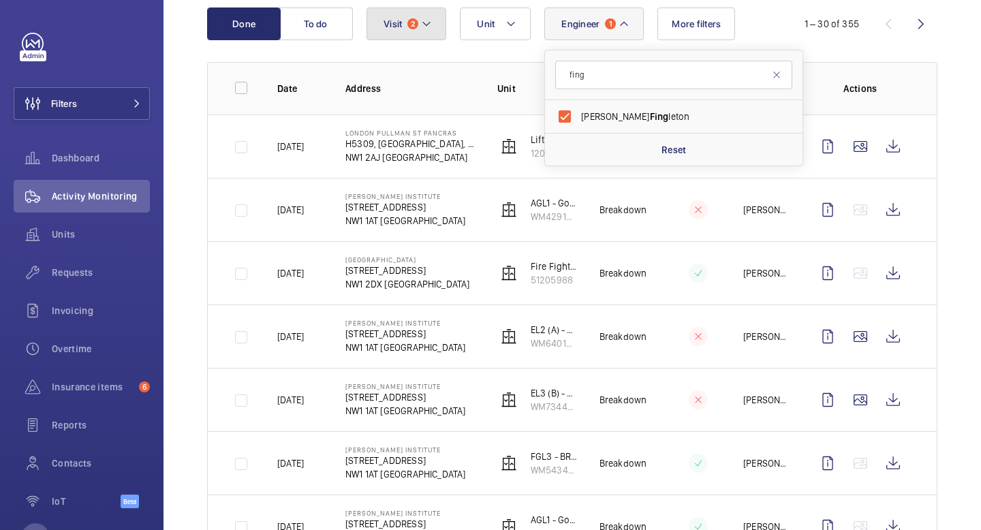
click at [419, 22] on button "Visit 2" at bounding box center [406, 23] width 80 height 33
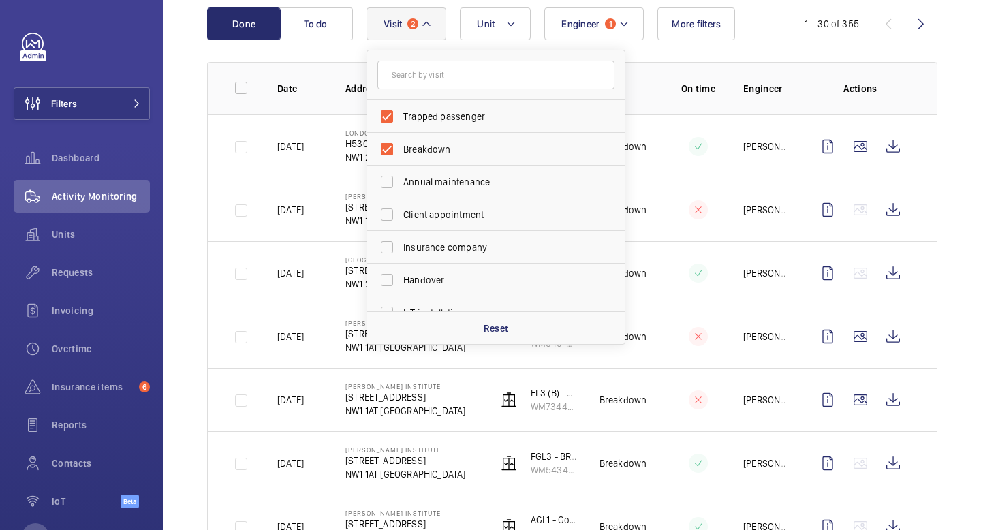
click at [319, 64] on th "Date" at bounding box center [289, 88] width 68 height 52
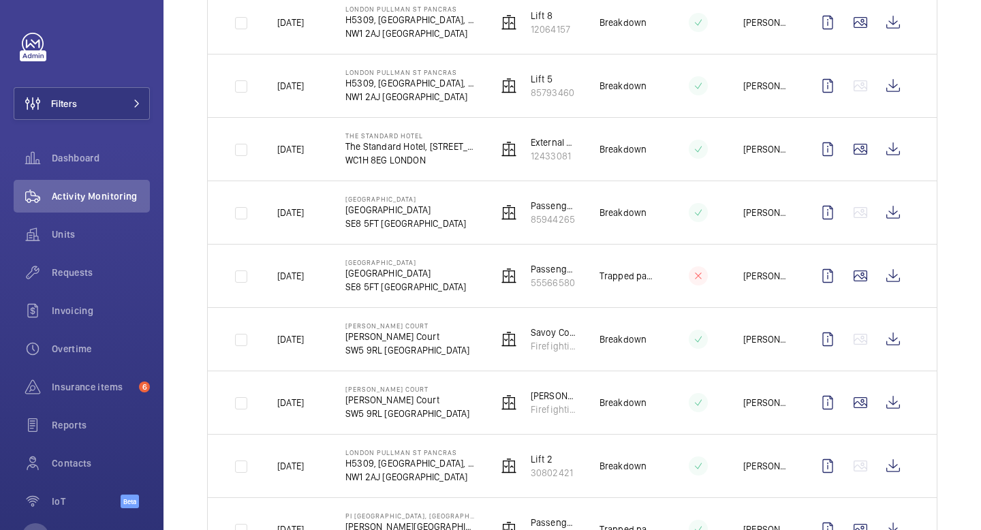
scroll to position [1484, 0]
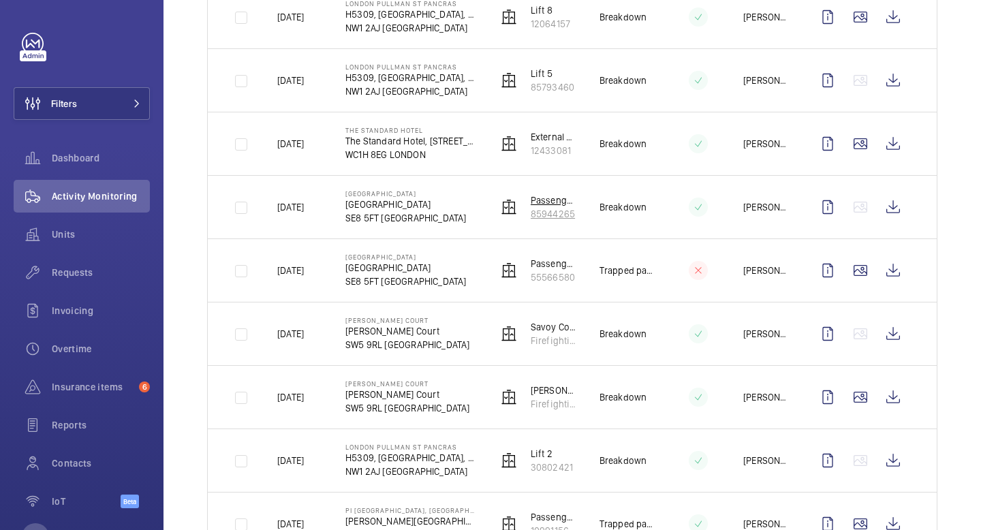
click at [553, 209] on p "85944265" at bounding box center [554, 214] width 47 height 14
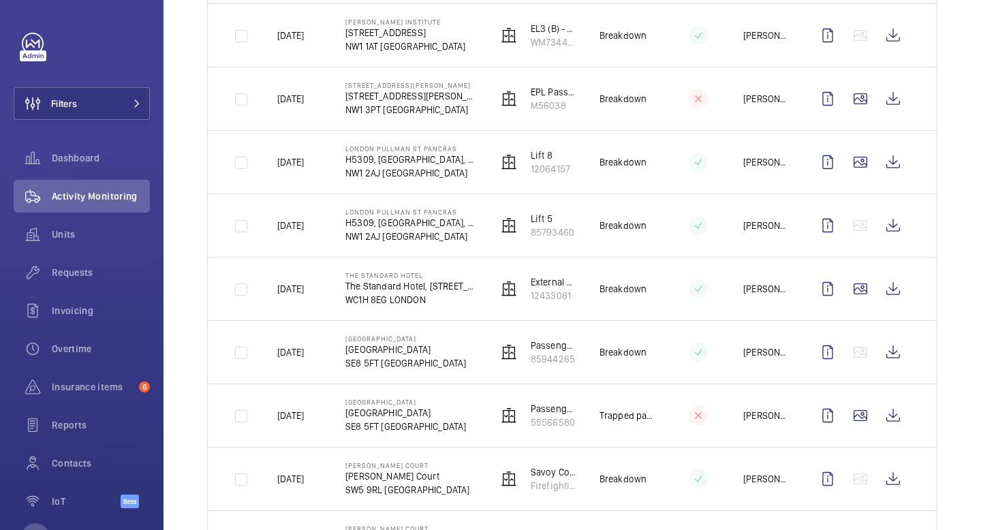
scroll to position [1340, 0]
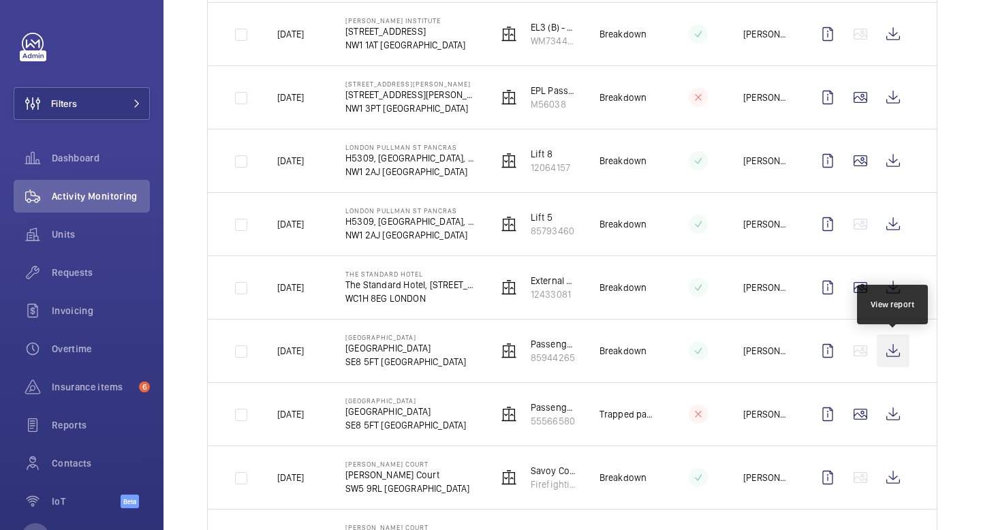
click at [896, 362] on wm-front-icon-button at bounding box center [893, 350] width 33 height 33
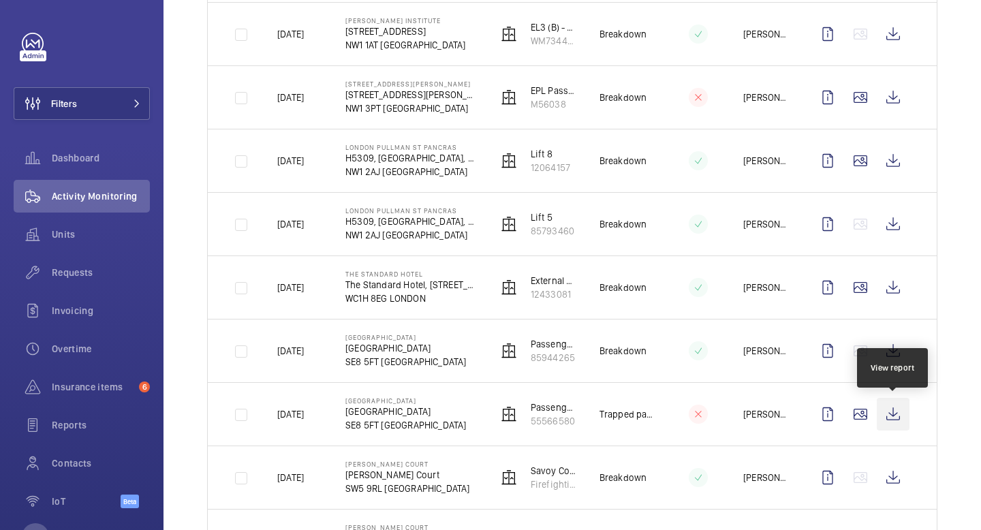
click at [898, 406] on wm-front-icon-button at bounding box center [893, 414] width 33 height 33
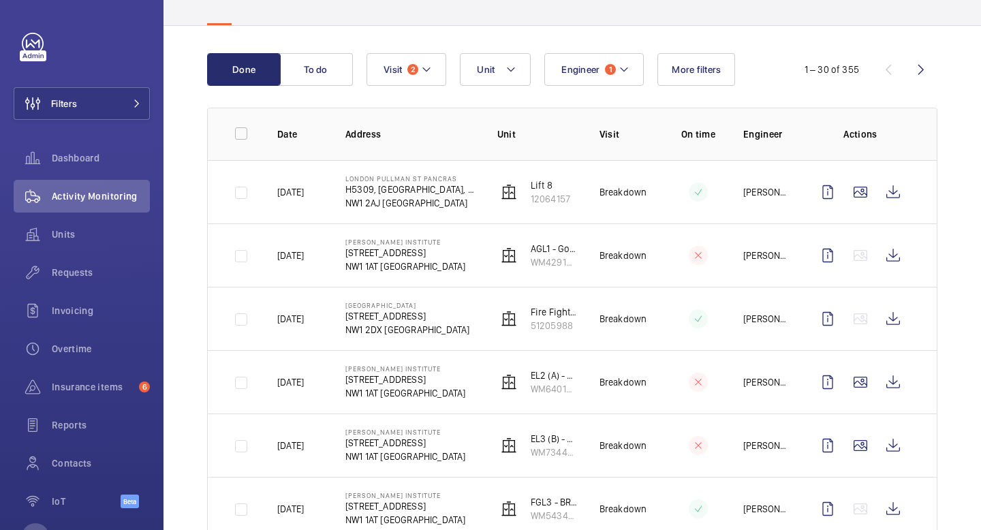
scroll to position [0, 0]
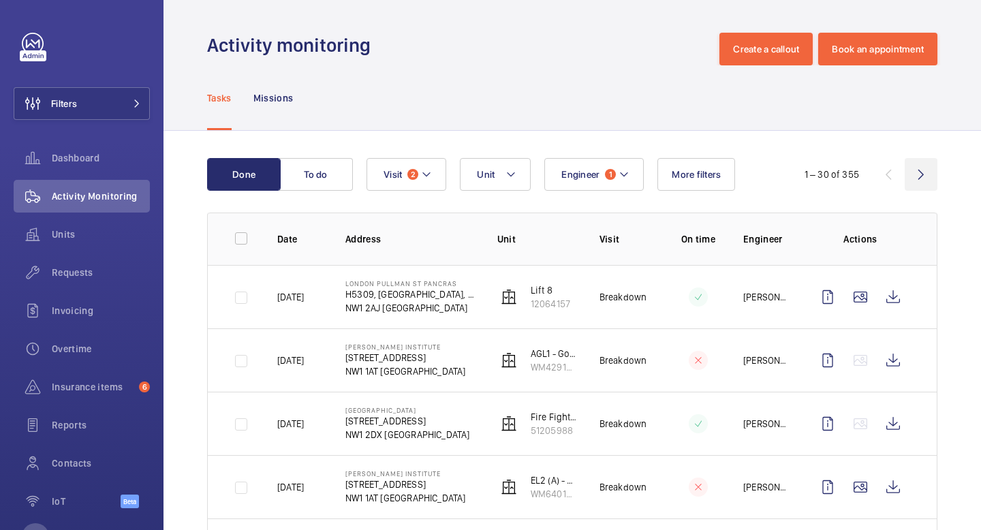
click at [922, 176] on wm-front-icon-button at bounding box center [921, 174] width 33 height 33
click at [931, 176] on wm-front-icon-button at bounding box center [921, 174] width 33 height 33
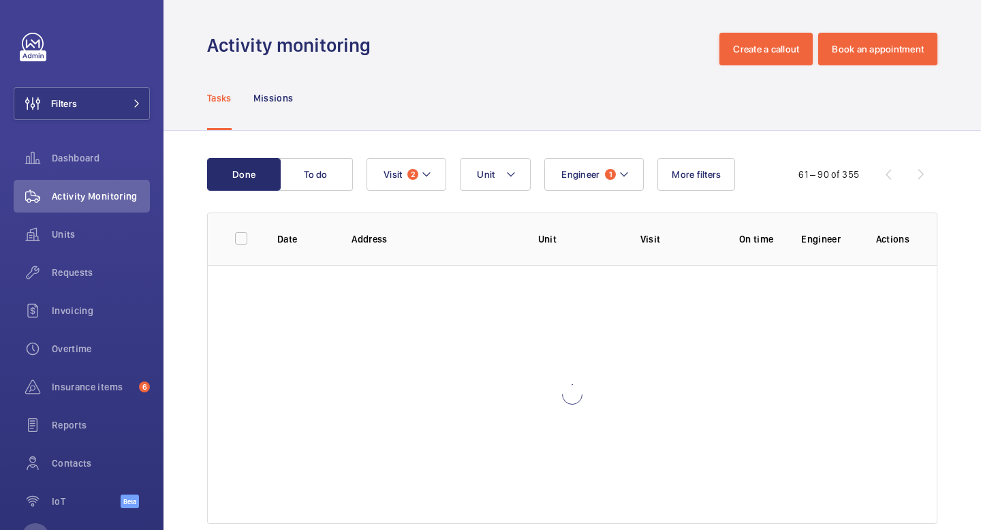
scroll to position [27, 0]
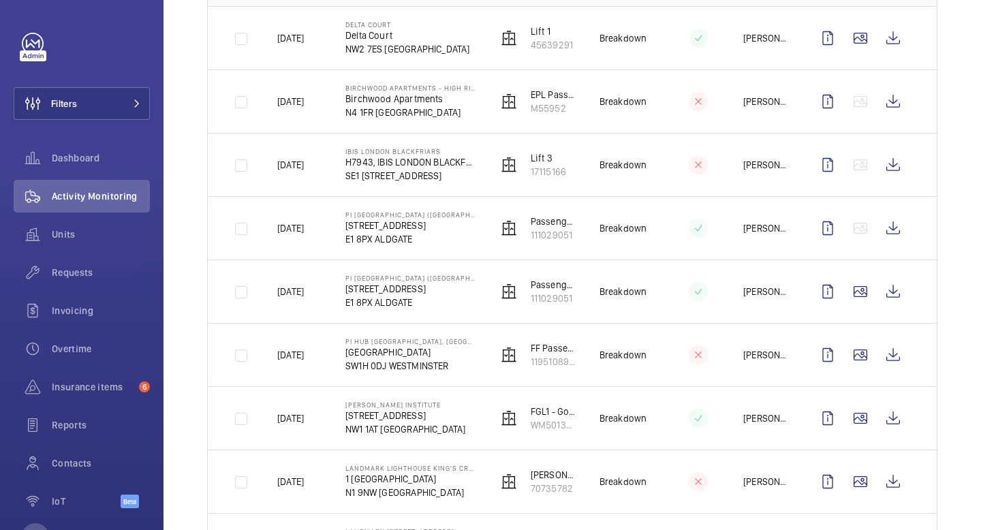
scroll to position [194, 0]
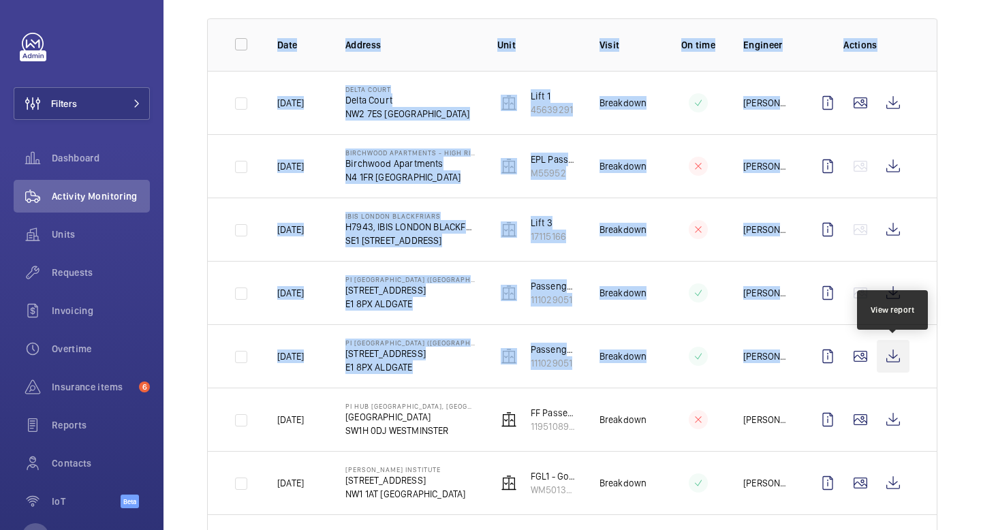
click at [903, 359] on wm-front-icon-button at bounding box center [893, 356] width 33 height 33
click at [895, 360] on wm-front-icon-button at bounding box center [893, 356] width 33 height 33
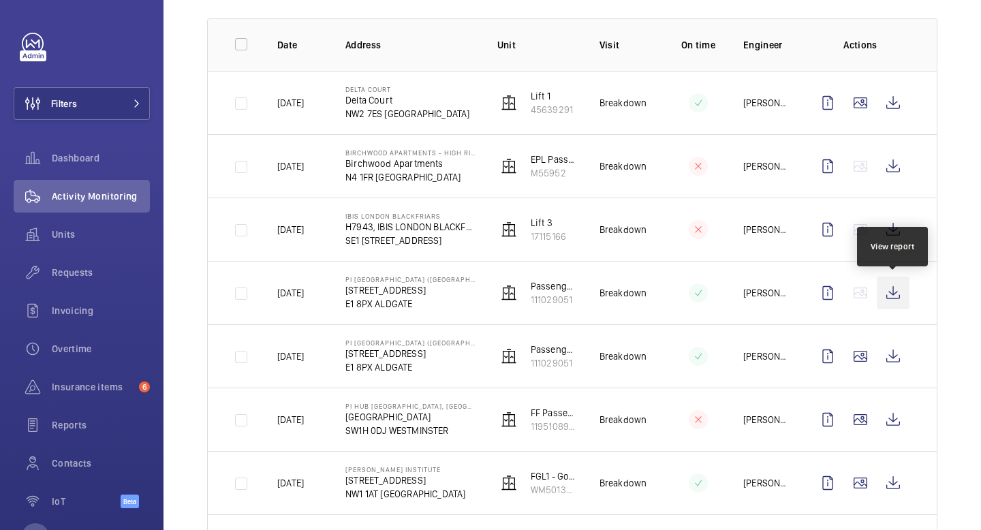
click at [893, 304] on wm-front-icon-button at bounding box center [893, 293] width 33 height 33
